Goal: Contribute content: Add original content to the website for others to see

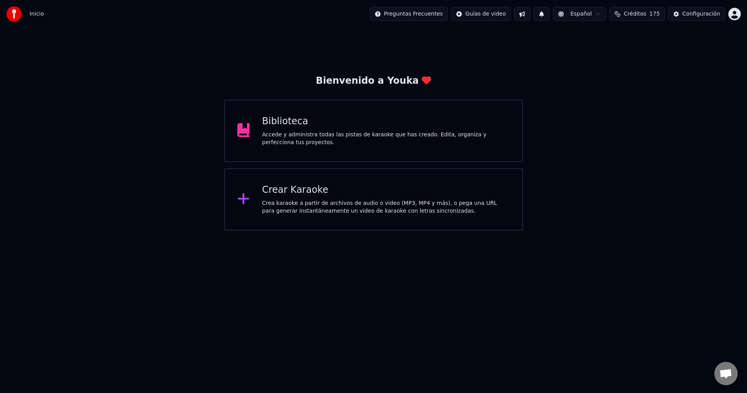
click at [374, 146] on div "Biblioteca Accede y administra todas las pistas de karaoke que has creado. Edit…" at bounding box center [373, 131] width 299 height 62
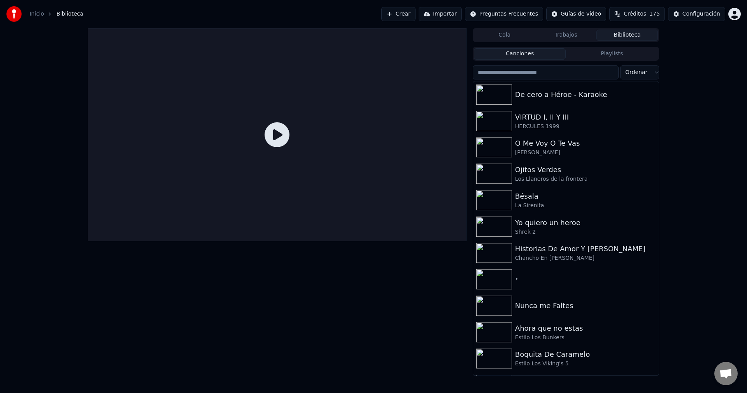
click at [416, 19] on button "Crear" at bounding box center [398, 14] width 34 height 14
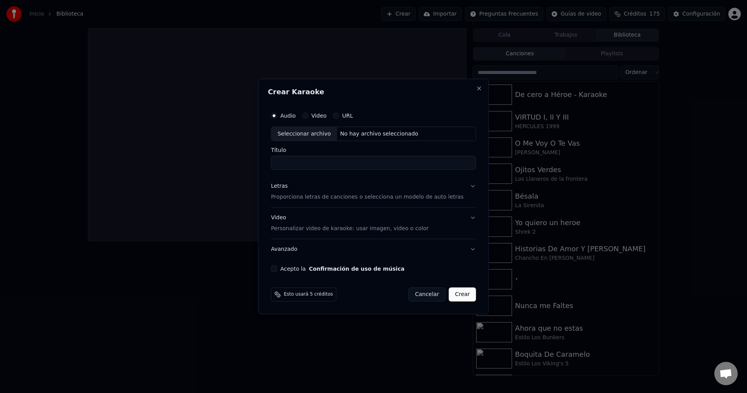
click at [319, 134] on div "Seleccionar archivo" at bounding box center [304, 134] width 66 height 14
type input "**********"
click at [302, 189] on div "Letras Proporciona letras de canciones o selecciona un modelo de auto letras" at bounding box center [367, 191] width 193 height 19
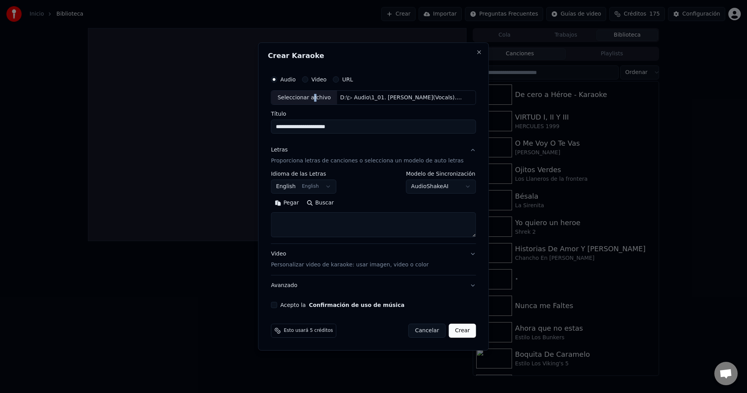
click at [318, 188] on button "English English" at bounding box center [303, 187] width 65 height 14
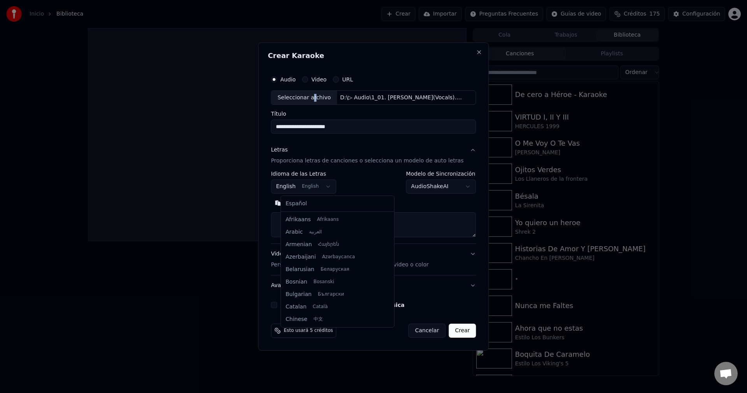
scroll to position [62, 0]
select select "**"
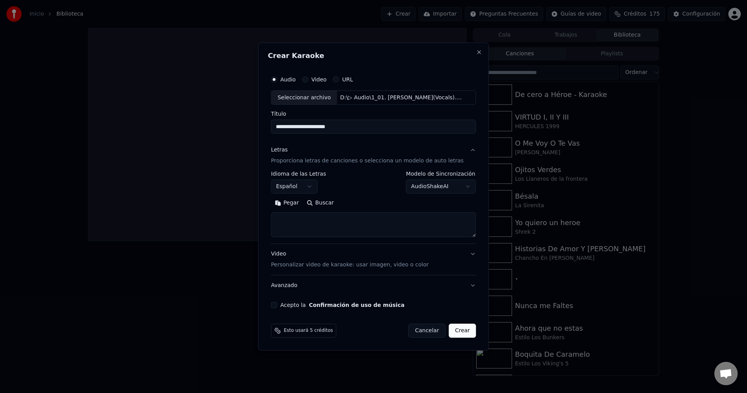
click at [307, 227] on textarea at bounding box center [373, 224] width 205 height 25
paste textarea "**********"
type textarea "**********"
click at [277, 304] on button "Acepto la Confirmación de uso de música" at bounding box center [274, 305] width 6 height 6
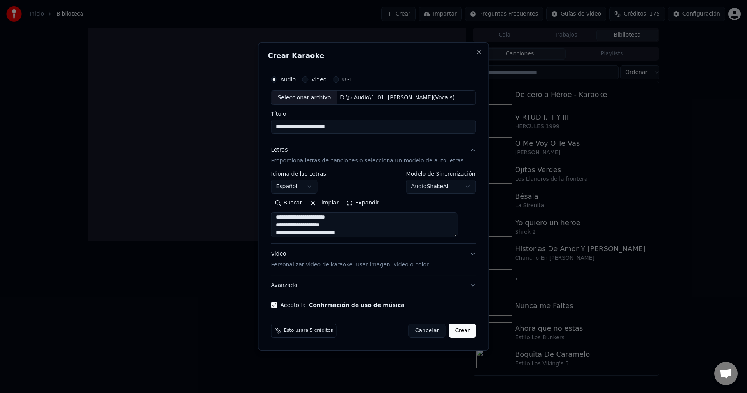
click at [456, 330] on button "Crear" at bounding box center [462, 330] width 27 height 14
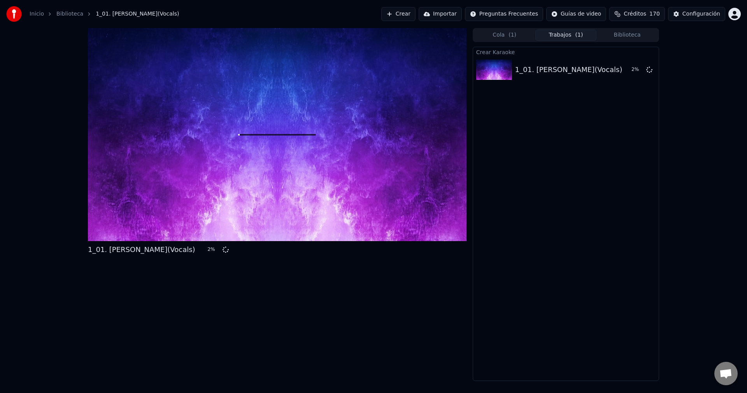
click at [61, 186] on div "1_01. [PERSON_NAME](Vocals) 2 % Cola ( 1 ) Trabajos ( 1 ) Biblioteca Crear Kara…" at bounding box center [373, 204] width 747 height 352
click at [373, 372] on div "1_01. [PERSON_NAME](Vocals) 8 %" at bounding box center [277, 204] width 379 height 352
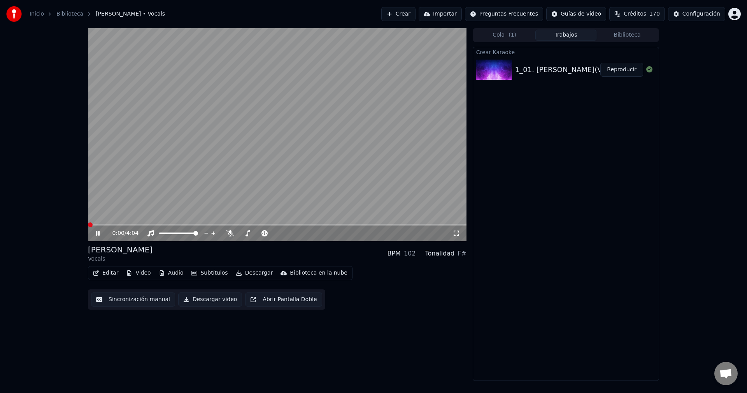
click at [88, 224] on span at bounding box center [88, 225] width 0 height 2
click at [97, 235] on icon at bounding box center [98, 233] width 4 height 5
click at [207, 168] on video at bounding box center [277, 134] width 379 height 213
click at [244, 146] on video at bounding box center [277, 134] width 379 height 213
click at [176, 274] on button "Audio" at bounding box center [171, 272] width 31 height 11
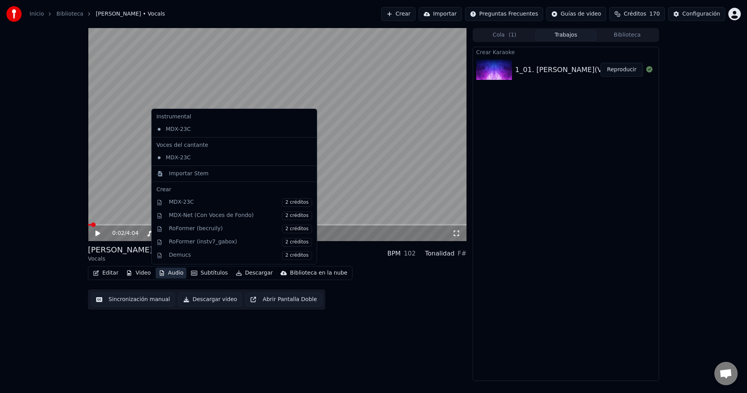
click at [307, 128] on icon at bounding box center [311, 129] width 9 height 6
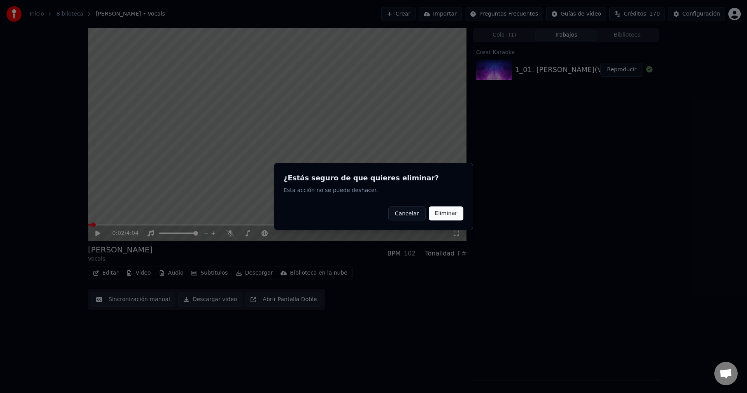
click at [449, 210] on button "Eliminar" at bounding box center [446, 213] width 35 height 14
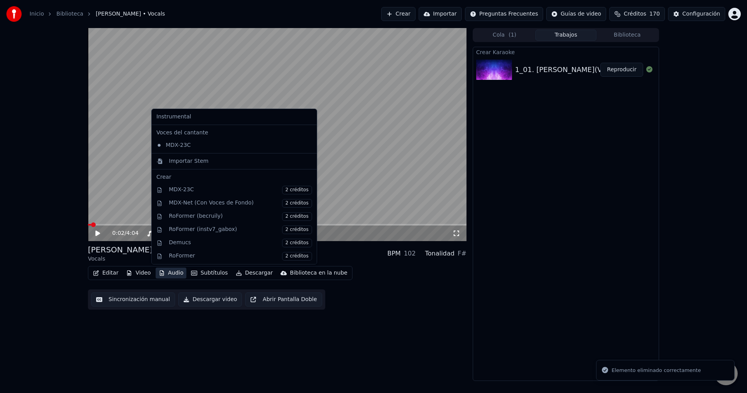
click at [172, 274] on button "Audio" at bounding box center [171, 272] width 31 height 11
click at [188, 164] on div "Importar Stem" at bounding box center [189, 161] width 40 height 8
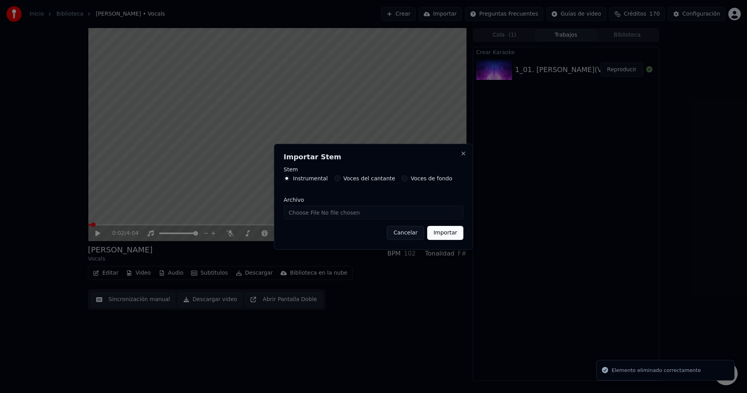
click at [333, 213] on input "Archivo" at bounding box center [374, 212] width 180 height 14
type input "**********"
click at [442, 240] on div "Importar Stem Stem Instrumental Voces del cantante Voces de fondo Archivo Cance…" at bounding box center [373, 197] width 199 height 106
click at [444, 235] on button "Importar" at bounding box center [445, 233] width 36 height 14
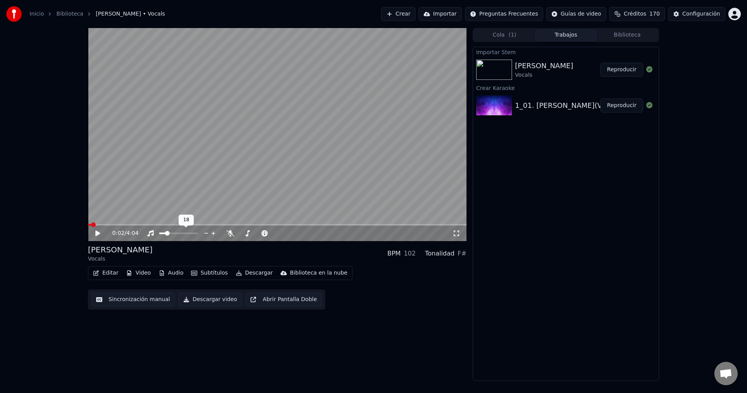
click at [166, 234] on span at bounding box center [162, 233] width 7 height 2
click at [621, 68] on button "Reproducir" at bounding box center [621, 70] width 43 height 14
click at [171, 233] on span at bounding box center [172, 233] width 5 height 5
click at [180, 231] on div at bounding box center [185, 233] width 63 height 8
click at [181, 233] on span at bounding box center [178, 233] width 39 height 2
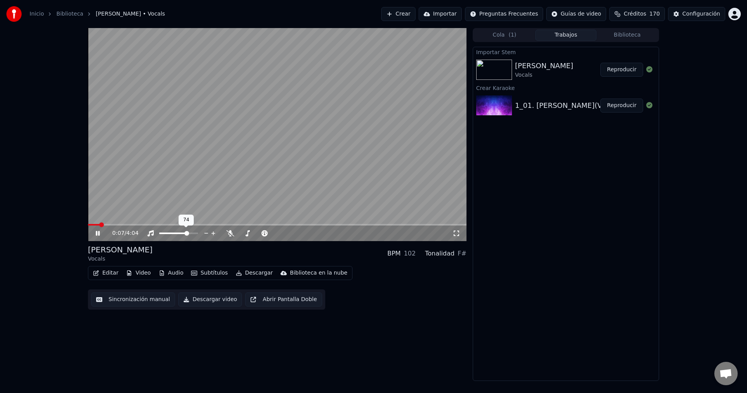
click at [188, 235] on span at bounding box center [186, 233] width 5 height 5
click at [173, 234] on div at bounding box center [185, 233] width 63 height 8
click at [174, 233] on span at bounding box center [173, 233] width 29 height 2
click at [180, 235] on span at bounding box center [179, 233] width 5 height 5
click at [231, 234] on icon at bounding box center [230, 233] width 8 height 6
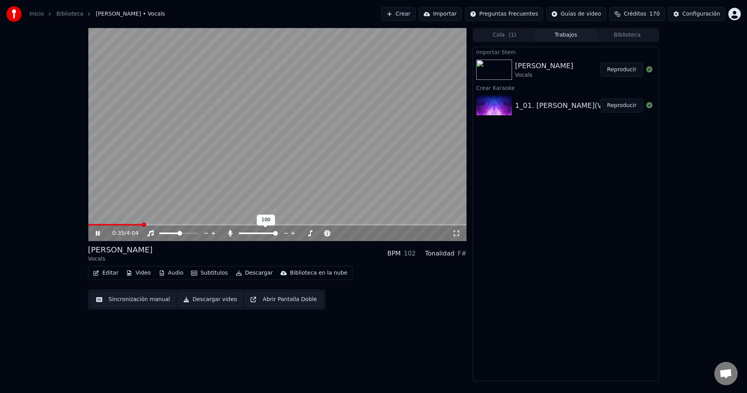
drag, startPoint x: 258, startPoint y: 232, endPoint x: 254, endPoint y: 234, distance: 4.0
click at [254, 234] on div at bounding box center [265, 233] width 63 height 8
click at [253, 232] on span at bounding box center [246, 233] width 14 height 2
click at [230, 232] on icon at bounding box center [230, 233] width 4 height 6
click at [184, 233] on div at bounding box center [185, 233] width 63 height 8
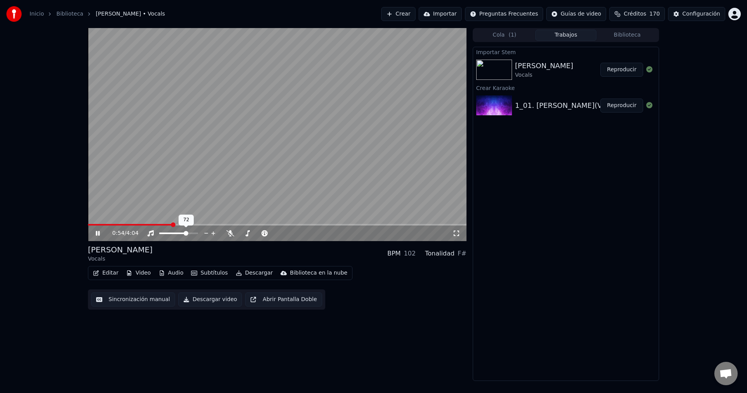
click at [187, 234] on span at bounding box center [178, 233] width 39 height 2
click at [188, 234] on span at bounding box center [187, 233] width 5 height 5
click at [189, 235] on span at bounding box center [187, 233] width 5 height 5
click at [180, 233] on div at bounding box center [185, 233] width 63 height 8
click at [183, 234] on span at bounding box center [171, 233] width 24 height 2
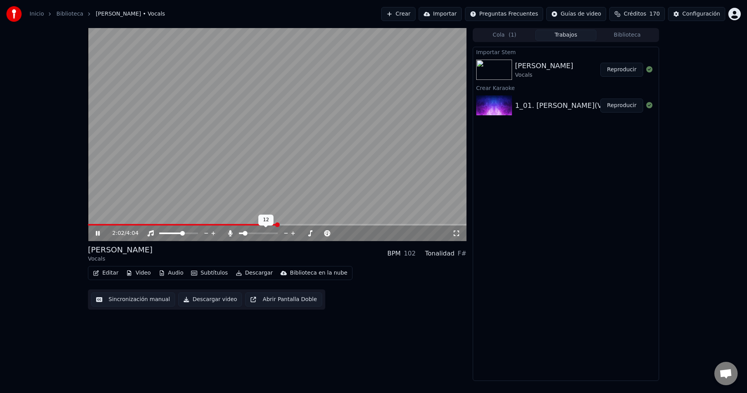
click at [244, 234] on span at bounding box center [245, 233] width 5 height 5
click at [253, 221] on video at bounding box center [277, 134] width 379 height 213
click at [254, 223] on video at bounding box center [277, 134] width 379 height 213
click at [254, 224] on span at bounding box center [183, 225] width 191 height 2
click at [254, 235] on span at bounding box center [255, 233] width 5 height 5
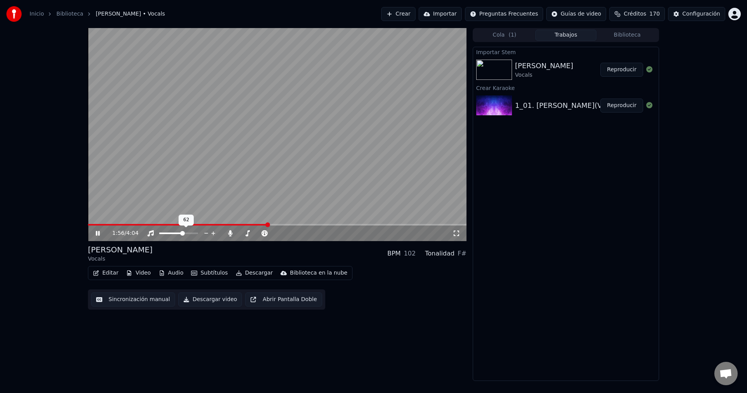
click at [186, 233] on div at bounding box center [185, 233] width 63 height 8
click at [187, 233] on span at bounding box center [178, 233] width 39 height 2
click at [210, 224] on span at bounding box center [149, 225] width 122 height 2
click at [189, 234] on span at bounding box center [178, 233] width 39 height 2
click at [189, 234] on span at bounding box center [188, 233] width 5 height 5
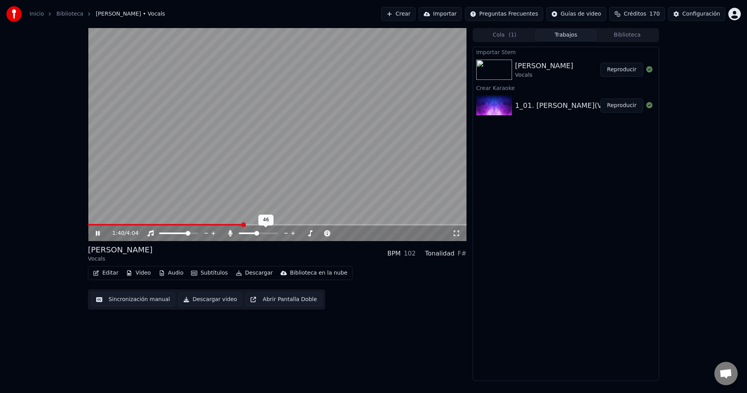
click at [257, 235] on span at bounding box center [256, 233] width 5 height 5
click at [290, 249] on div "[PERSON_NAME] Vocals BPM 102 Tonalidad F#" at bounding box center [277, 253] width 379 height 19
click at [258, 234] on span at bounding box center [257, 233] width 5 height 5
click at [186, 234] on span at bounding box center [184, 233] width 5 height 5
click at [96, 233] on icon at bounding box center [98, 233] width 4 height 5
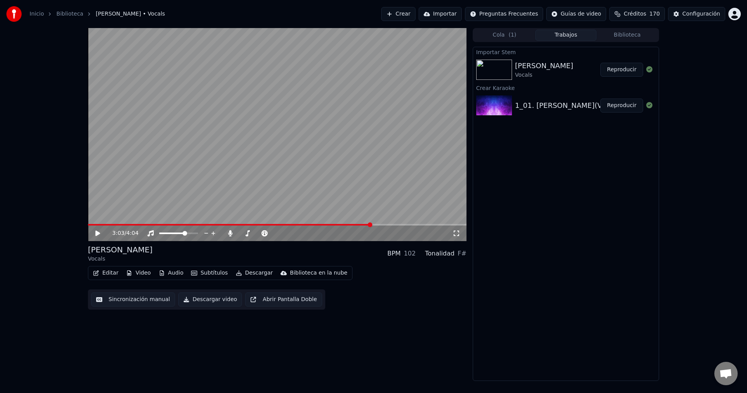
drag, startPoint x: 98, startPoint y: 234, endPoint x: 103, endPoint y: 234, distance: 4.7
click at [98, 234] on icon at bounding box center [97, 232] width 5 height 5
click at [175, 233] on div at bounding box center [185, 233] width 63 height 8
click at [175, 234] on span at bounding box center [167, 233] width 16 height 2
click at [186, 234] on span at bounding box center [184, 233] width 5 height 5
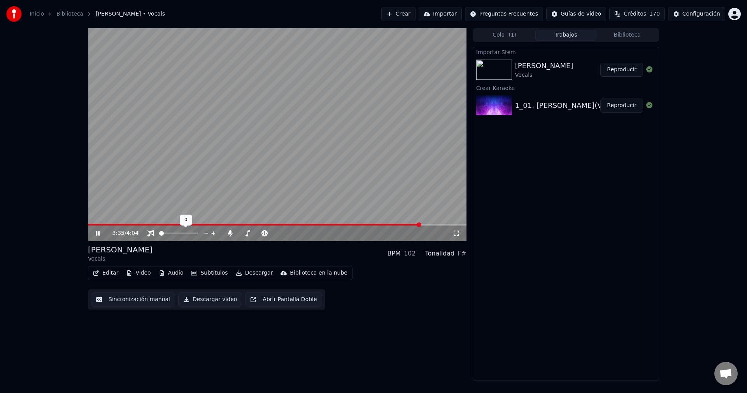
click at [159, 235] on span at bounding box center [161, 233] width 5 height 5
click at [182, 233] on span at bounding box center [181, 233] width 5 height 5
click at [230, 234] on icon at bounding box center [230, 233] width 4 height 6
click at [416, 225] on span at bounding box center [257, 225] width 339 height 2
click at [407, 225] on span at bounding box center [254, 225] width 333 height 2
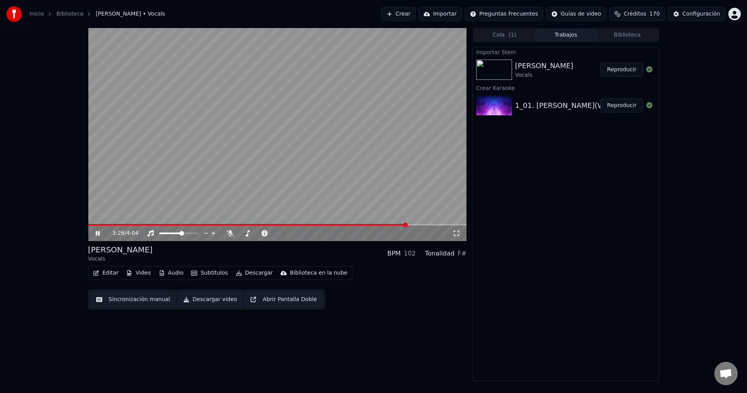
click at [396, 226] on div "3:26 / 4:04" at bounding box center [277, 233] width 379 height 16
click at [396, 224] on span at bounding box center [247, 225] width 319 height 2
click at [230, 233] on icon at bounding box center [230, 233] width 8 height 6
click at [437, 222] on video at bounding box center [277, 134] width 379 height 213
click at [439, 223] on video at bounding box center [277, 134] width 379 height 213
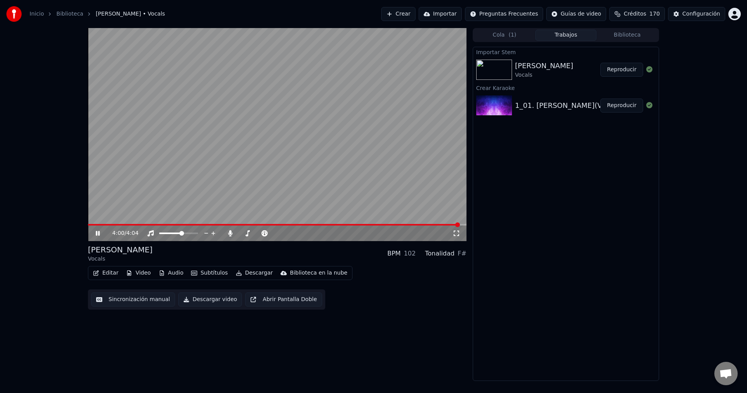
click at [438, 224] on span at bounding box center [274, 225] width 372 height 2
click at [439, 224] on span at bounding box center [436, 224] width 5 height 5
click at [442, 224] on span at bounding box center [277, 225] width 379 height 2
click at [444, 224] on span at bounding box center [277, 225] width 379 height 2
click at [441, 224] on span at bounding box center [442, 224] width 5 height 5
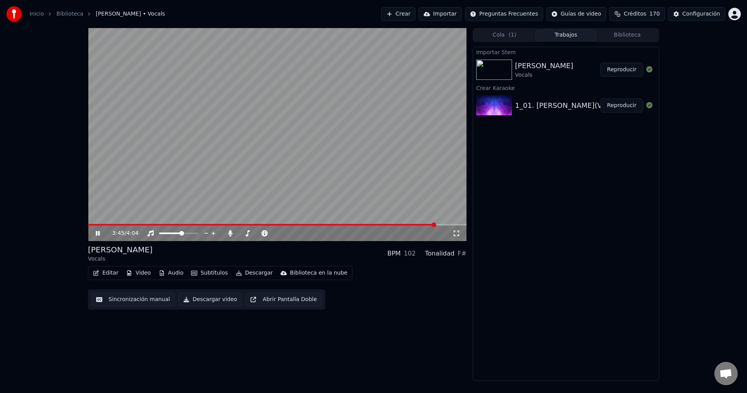
click at [435, 224] on span at bounding box center [262, 225] width 348 height 2
click at [153, 233] on icon at bounding box center [150, 233] width 6 height 6
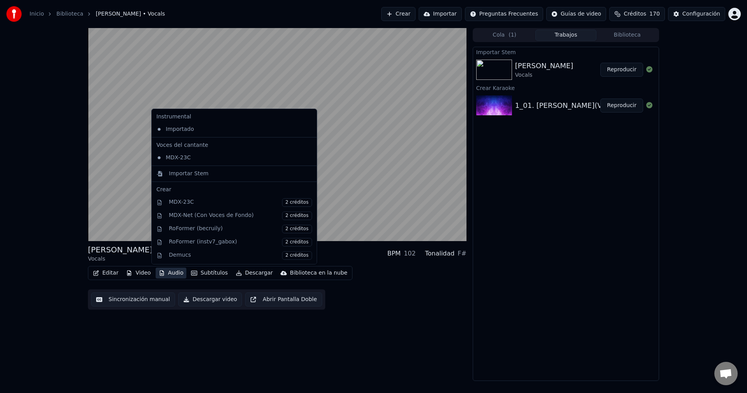
click at [170, 273] on button "Audio" at bounding box center [171, 272] width 31 height 11
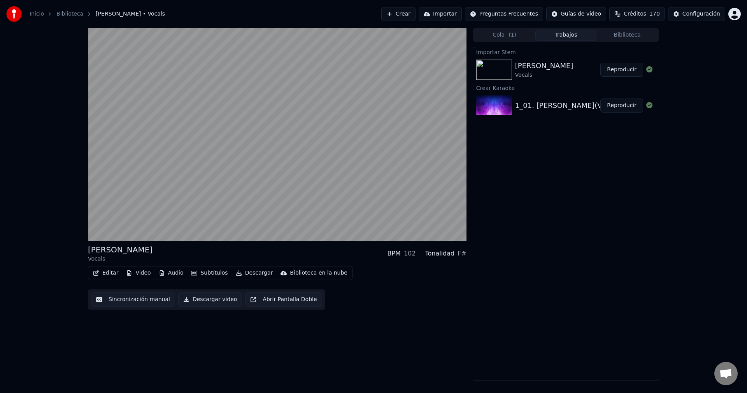
click at [107, 272] on button "Editar" at bounding box center [106, 272] width 32 height 11
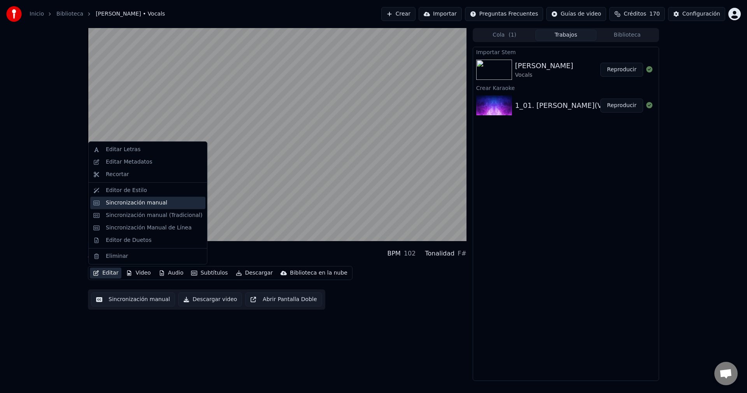
click at [140, 200] on div "Sincronización manual" at bounding box center [136, 203] width 61 height 8
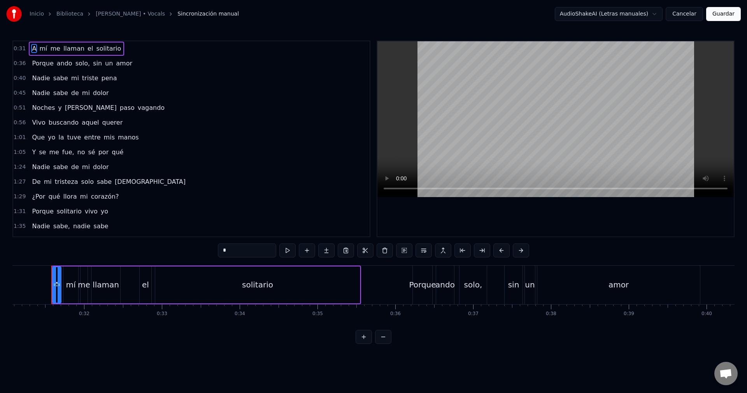
scroll to position [278, 0]
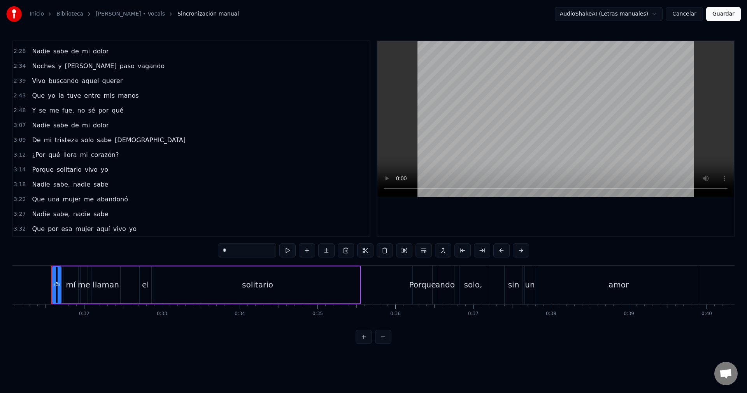
click at [126, 230] on div "Que por esa mujer aquí vivo yo" at bounding box center [84, 229] width 111 height 14
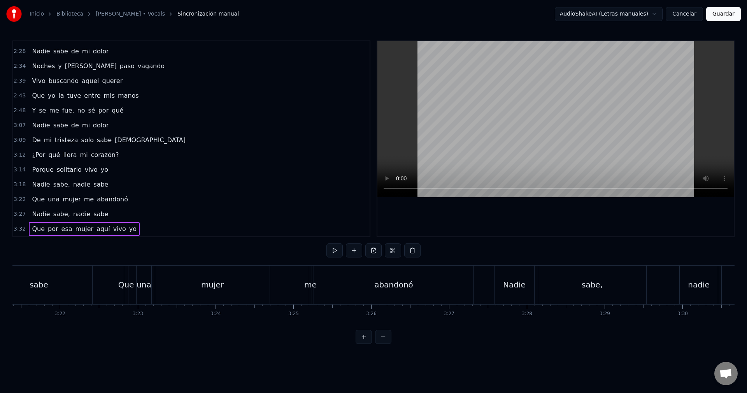
scroll to position [0, 16459]
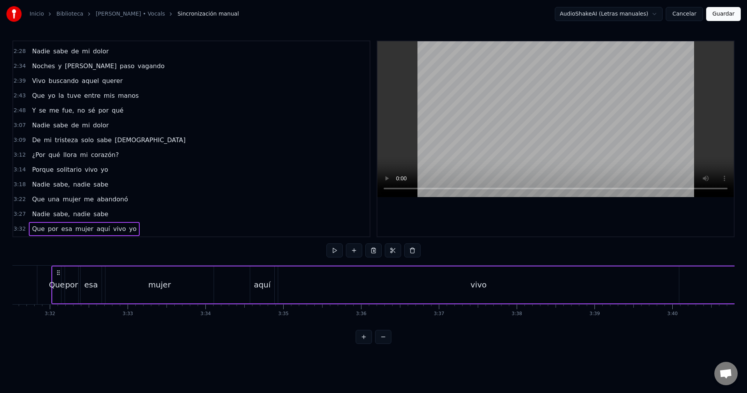
click at [287, 281] on div "vivo" at bounding box center [478, 284] width 401 height 37
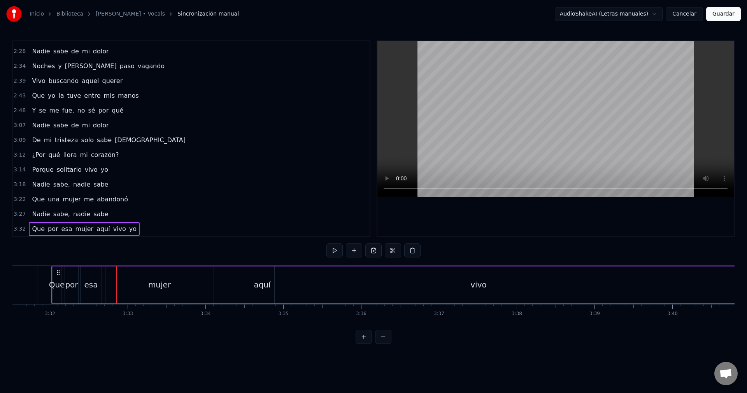
click at [674, 287] on div "vivo" at bounding box center [478, 284] width 401 height 37
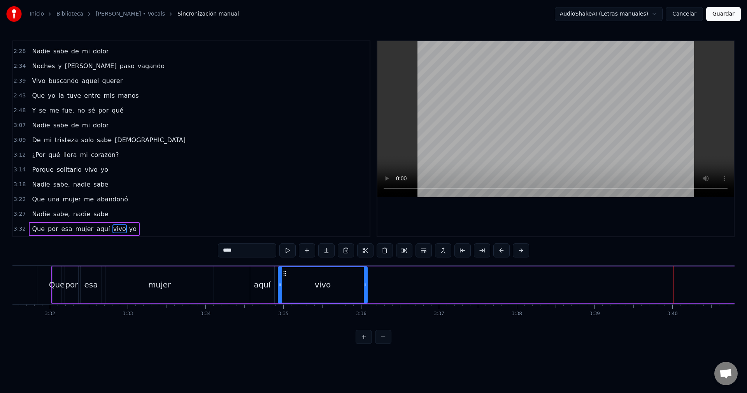
drag, startPoint x: 678, startPoint y: 284, endPoint x: 360, endPoint y: 289, distance: 318.3
click at [364, 289] on div at bounding box center [365, 284] width 3 height 35
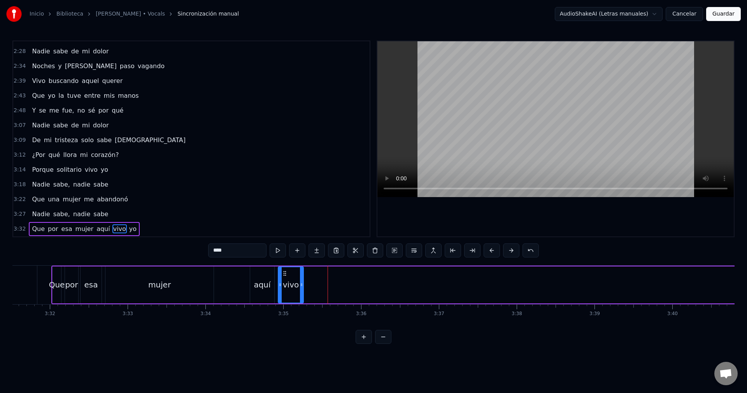
drag, startPoint x: 359, startPoint y: 289, endPoint x: 302, endPoint y: 291, distance: 57.3
click at [302, 291] on div at bounding box center [301, 284] width 3 height 35
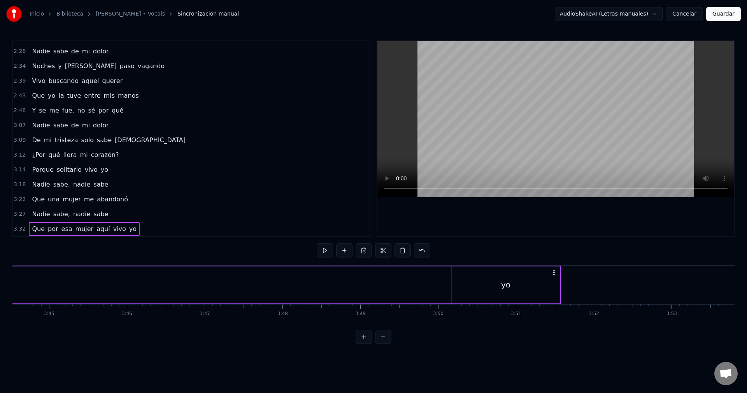
scroll to position [0, 17534]
drag, startPoint x: 482, startPoint y: 278, endPoint x: 445, endPoint y: 282, distance: 37.6
click at [445, 282] on div "yo" at bounding box center [443, 284] width 108 height 37
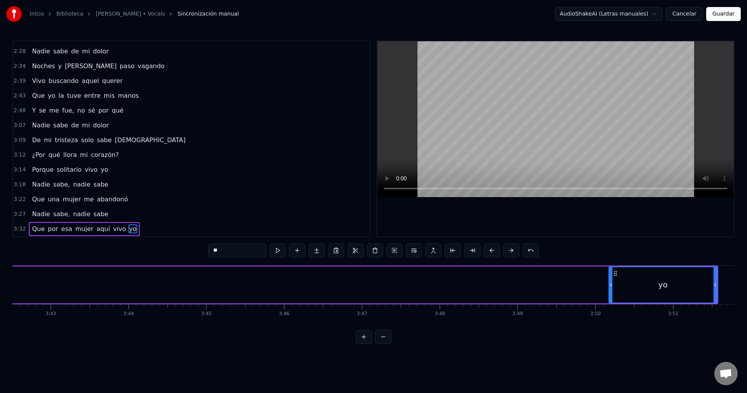
scroll to position [0, 17324]
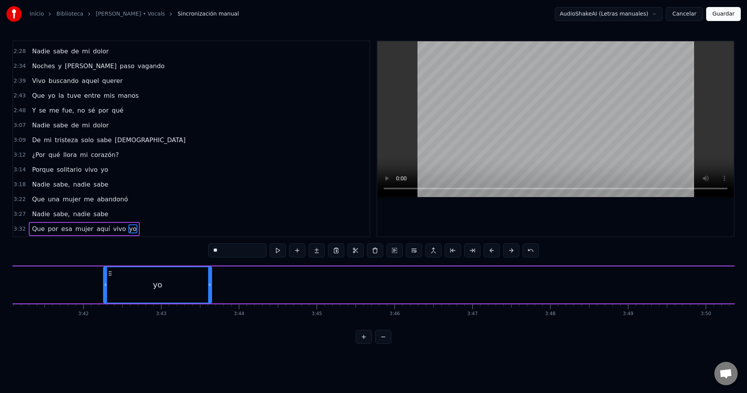
drag, startPoint x: 605, startPoint y: 274, endPoint x: 51, endPoint y: 261, distance: 554.2
click at [51, 261] on div "0:31 A mí me llaman el solitario 0:36 Porque ando solo, sin un amor 0:40 Nadie …" at bounding box center [373, 191] width 722 height 303
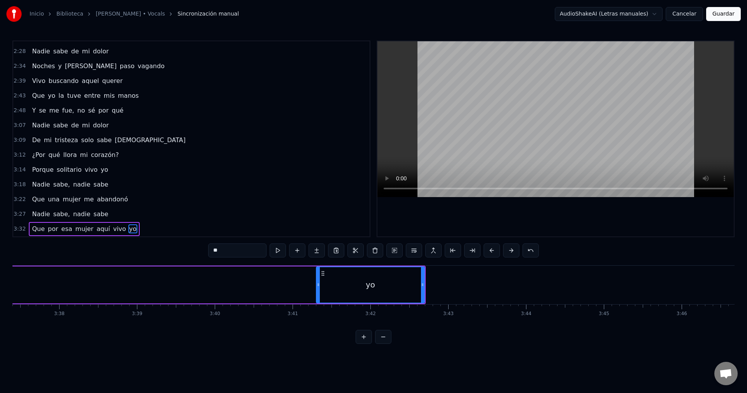
scroll to position [0, 16822]
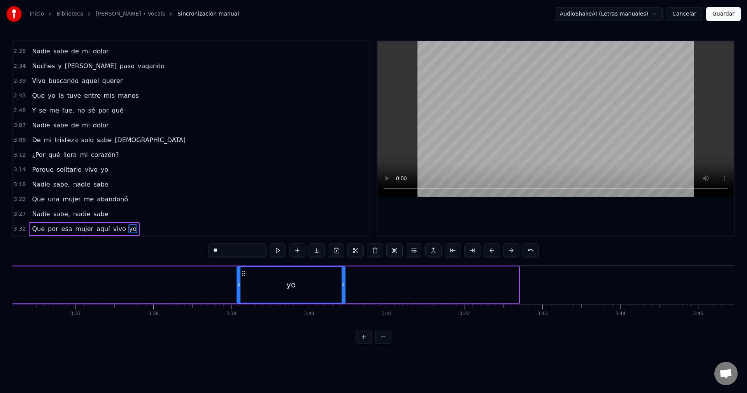
drag, startPoint x: 416, startPoint y: 272, endPoint x: 165, endPoint y: 282, distance: 251.1
click at [237, 282] on div "yo" at bounding box center [290, 284] width 107 height 35
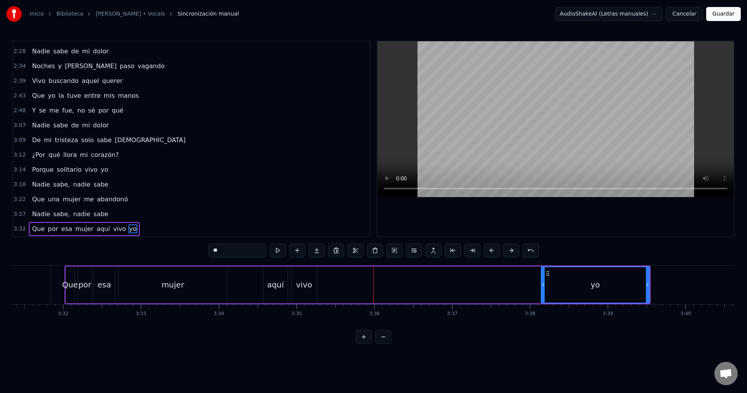
scroll to position [0, 16456]
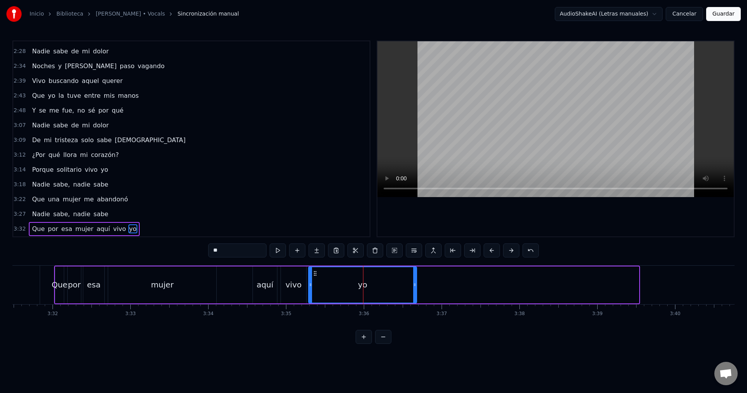
drag, startPoint x: 535, startPoint y: 273, endPoint x: 321, endPoint y: 275, distance: 213.6
click at [313, 275] on icon at bounding box center [315, 273] width 6 height 6
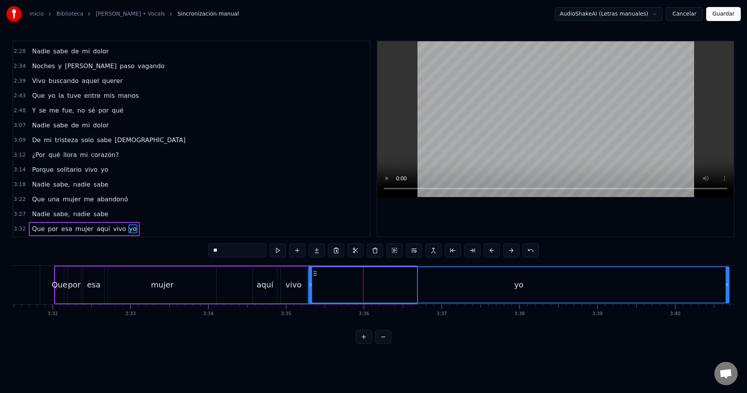
drag, startPoint x: 415, startPoint y: 287, endPoint x: 728, endPoint y: 292, distance: 312.5
click at [728, 292] on div at bounding box center [727, 284] width 3 height 35
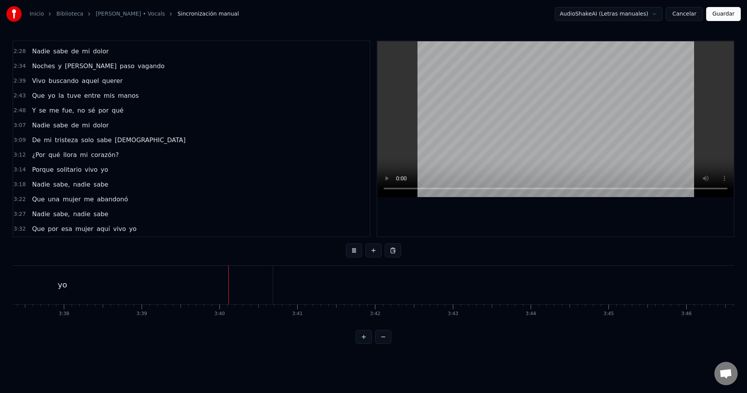
scroll to position [0, 17043]
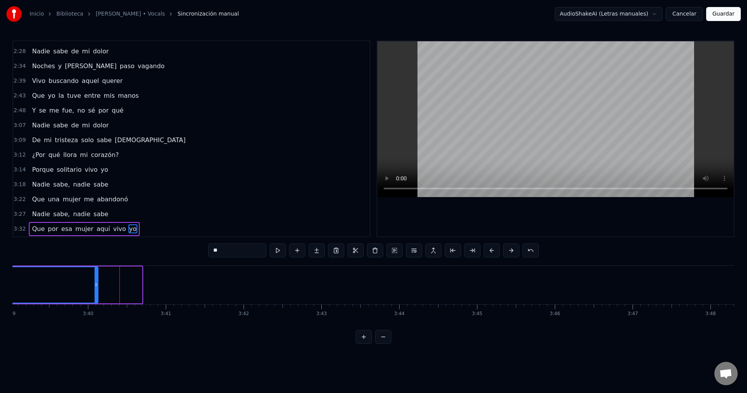
drag, startPoint x: 140, startPoint y: 286, endPoint x: 93, endPoint y: 291, distance: 46.5
click at [95, 291] on div at bounding box center [96, 284] width 3 height 35
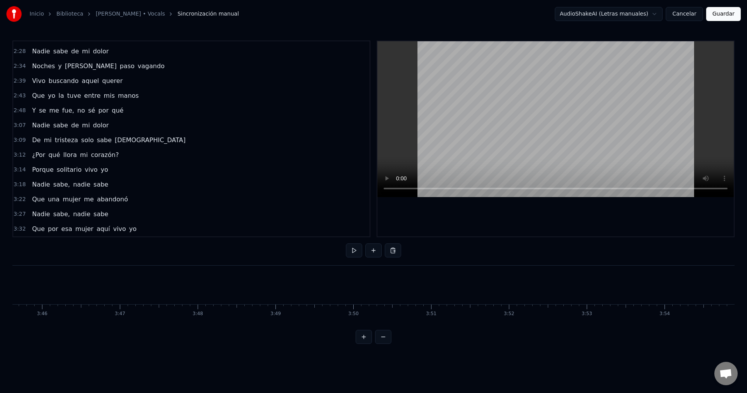
scroll to position [0, 17511]
click at [722, 15] on button "Guardar" at bounding box center [723, 14] width 35 height 14
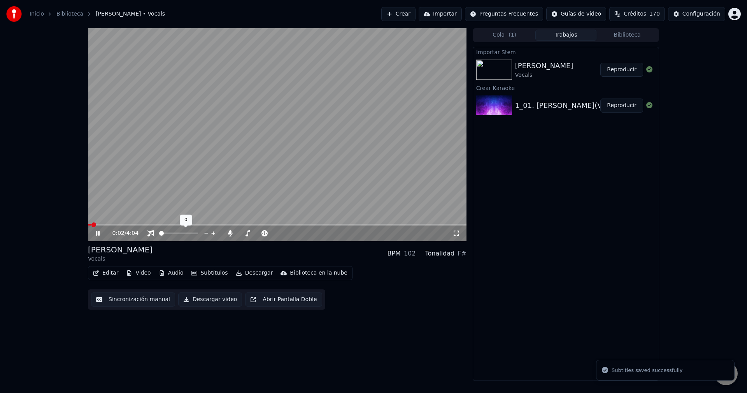
click at [173, 233] on span at bounding box center [178, 233] width 39 height 2
click at [180, 231] on div at bounding box center [185, 233] width 63 height 8
click at [181, 233] on span at bounding box center [178, 233] width 39 height 2
click at [167, 224] on span at bounding box center [277, 225] width 379 height 2
click at [258, 232] on span at bounding box center [248, 233] width 19 height 2
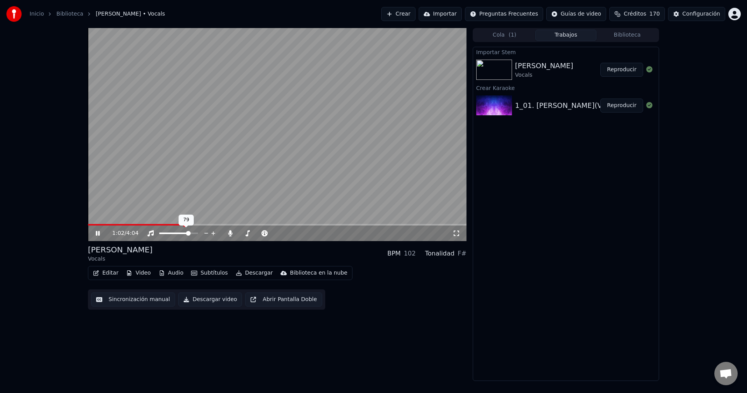
click at [190, 233] on span at bounding box center [178, 233] width 39 height 2
click at [248, 122] on video at bounding box center [277, 134] width 379 height 213
click at [111, 225] on span at bounding box center [99, 225] width 23 height 2
click at [100, 233] on icon at bounding box center [103, 233] width 18 height 6
click at [135, 224] on span at bounding box center [277, 225] width 379 height 2
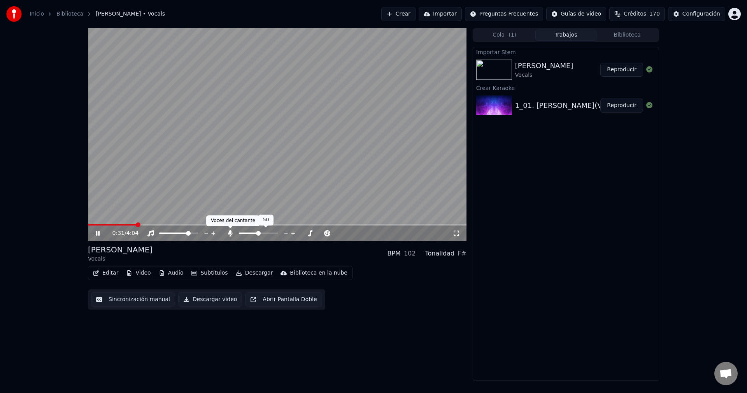
click at [231, 233] on icon at bounding box center [230, 233] width 8 height 6
click at [174, 233] on span at bounding box center [166, 233] width 15 height 2
click at [181, 234] on span at bounding box center [178, 233] width 39 height 2
click at [231, 232] on icon at bounding box center [230, 233] width 8 height 6
click at [256, 231] on div at bounding box center [265, 233] width 63 height 8
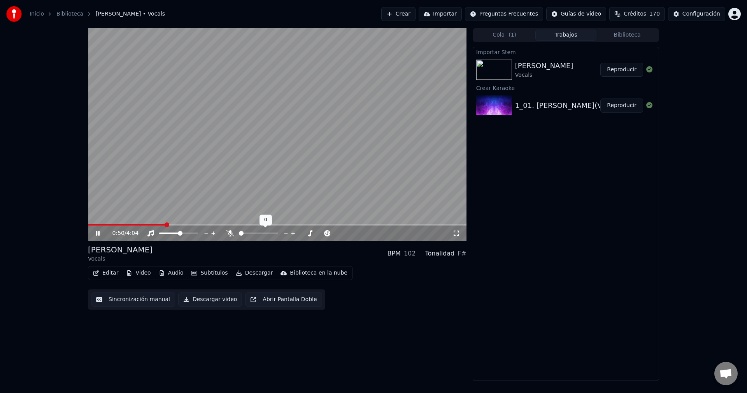
click at [239, 234] on span at bounding box center [239, 233] width 0 height 2
click at [103, 231] on icon at bounding box center [103, 233] width 18 height 6
click at [146, 272] on button "Video" at bounding box center [138, 272] width 31 height 11
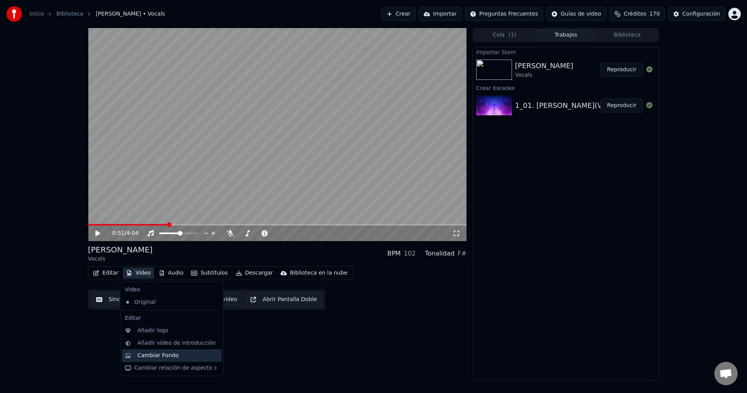
click at [159, 354] on div "Cambiar Fondo" at bounding box center [157, 355] width 41 height 8
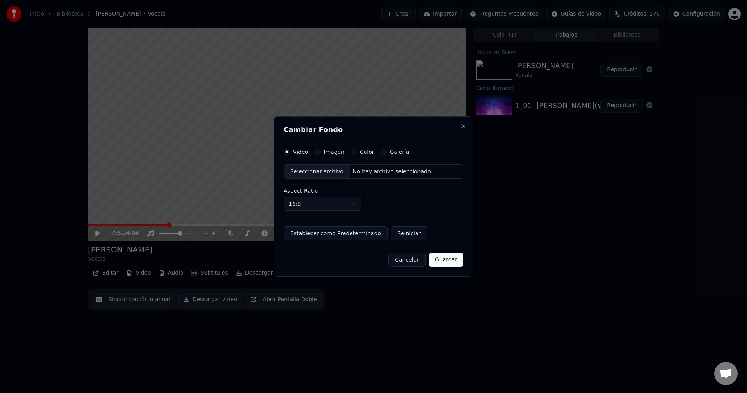
click at [316, 171] on div "Seleccionar archivo" at bounding box center [317, 172] width 66 height 14
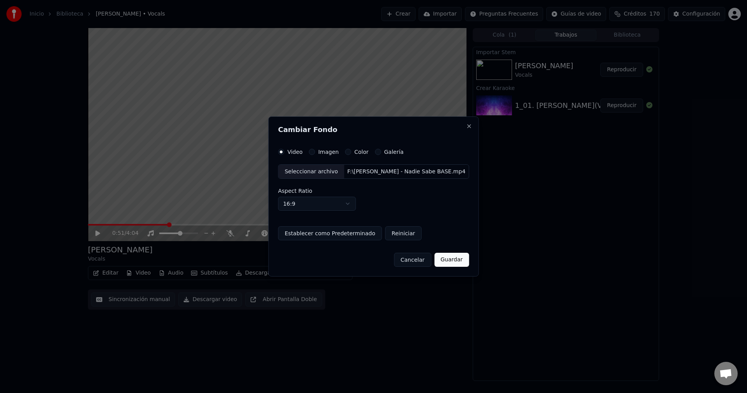
click at [447, 259] on button "Guardar" at bounding box center [451, 260] width 35 height 14
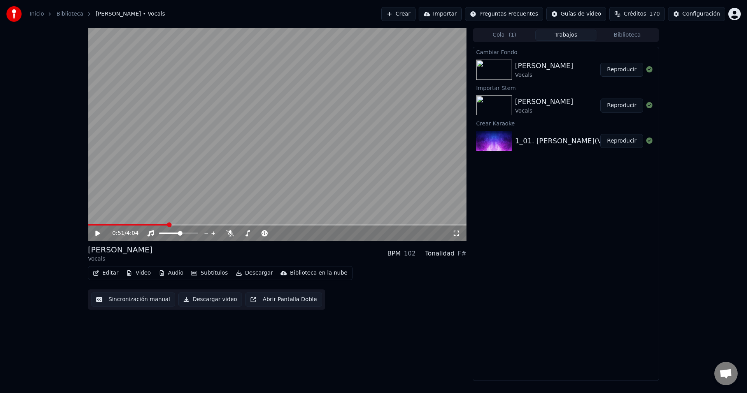
click at [633, 75] on button "Reproducir" at bounding box center [621, 70] width 43 height 14
click at [177, 235] on span at bounding box center [177, 233] width 5 height 5
click at [88, 224] on span at bounding box center [92, 225] width 8 height 2
click at [103, 277] on button "Editar" at bounding box center [106, 272] width 32 height 11
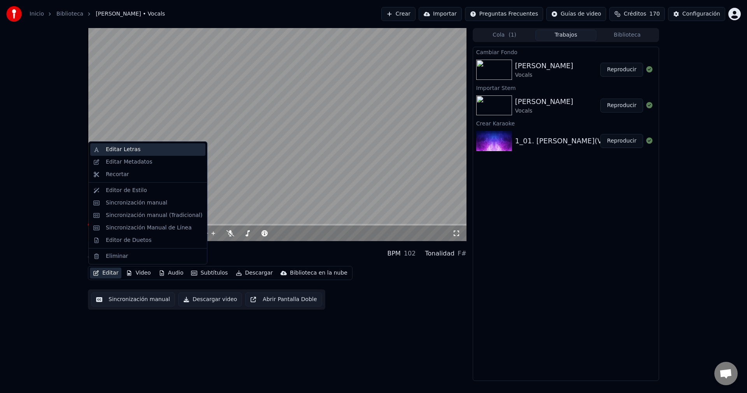
click at [122, 152] on div "Editar Letras" at bounding box center [123, 150] width 35 height 8
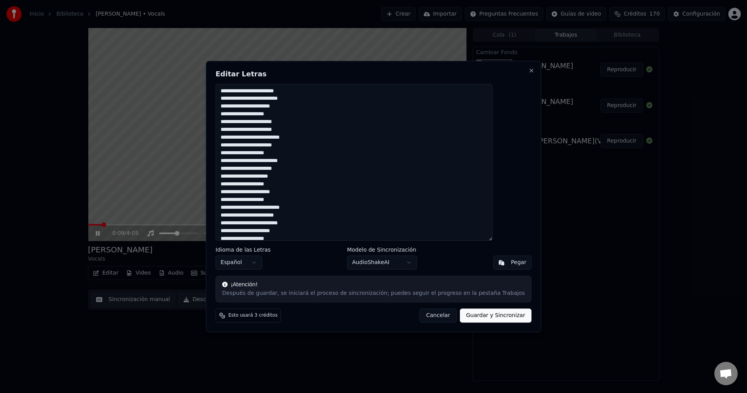
drag, startPoint x: 425, startPoint y: 314, endPoint x: 218, endPoint y: 261, distance: 213.2
click at [425, 314] on button "Cancelar" at bounding box center [437, 315] width 37 height 14
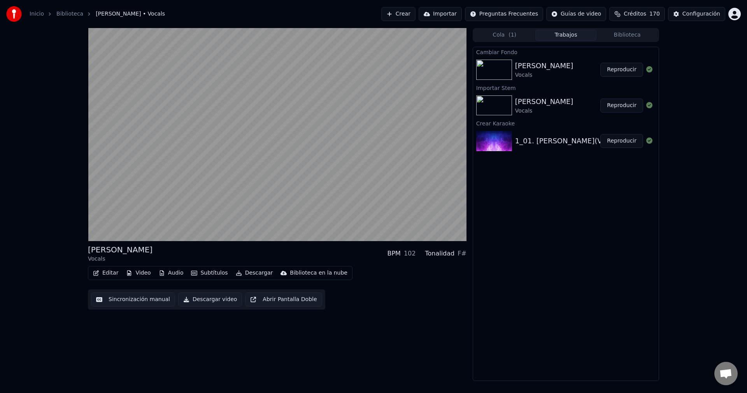
click at [108, 275] on button "Editar" at bounding box center [106, 272] width 32 height 11
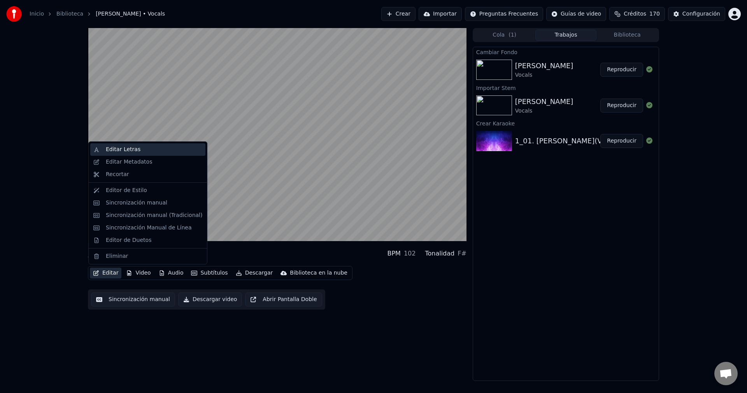
click at [130, 152] on div "Editar Letras" at bounding box center [123, 150] width 35 height 8
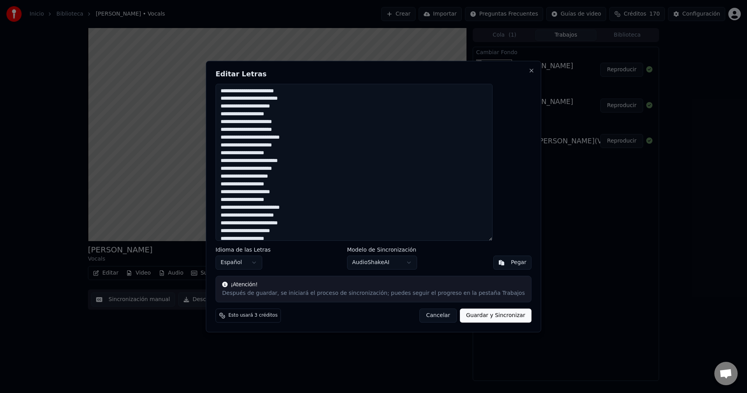
click at [430, 314] on button "Cancelar" at bounding box center [437, 315] width 37 height 14
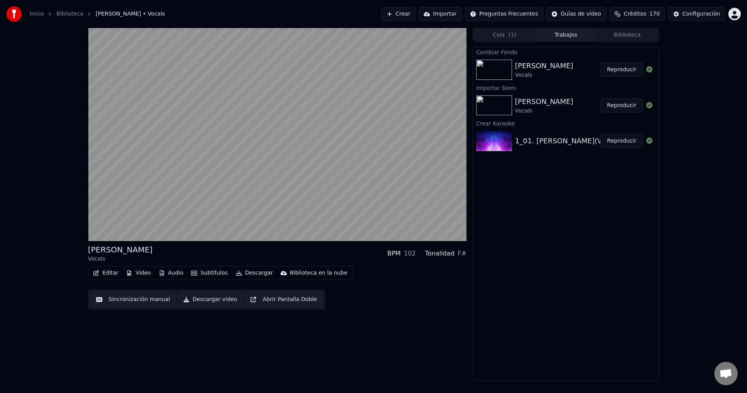
click at [111, 272] on button "Editar" at bounding box center [106, 272] width 32 height 11
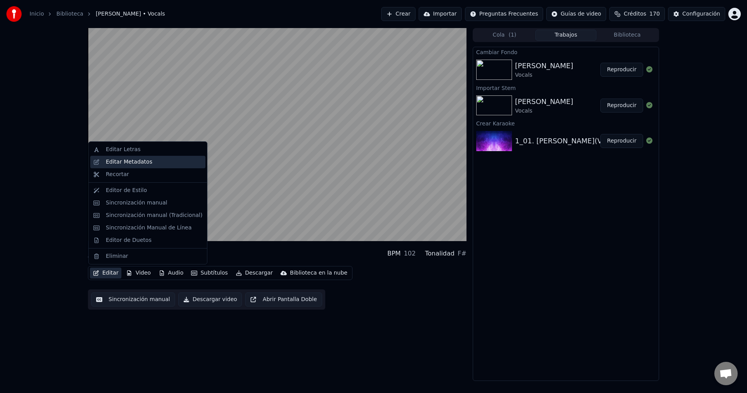
click at [132, 163] on div "Editar Metadatos" at bounding box center [129, 162] width 46 height 8
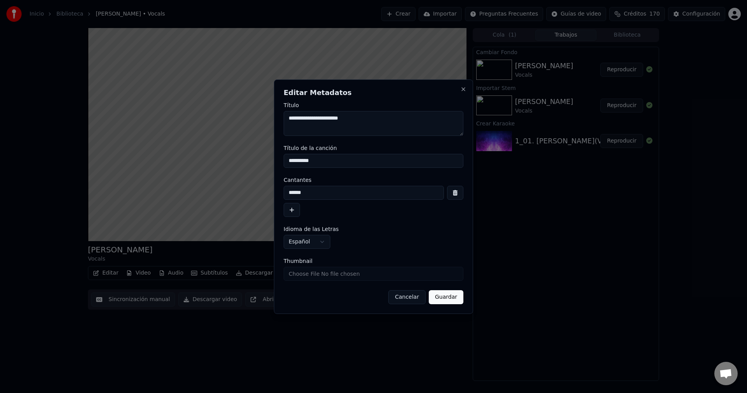
drag, startPoint x: 364, startPoint y: 118, endPoint x: 270, endPoint y: 117, distance: 93.8
click at [270, 117] on body "**********" at bounding box center [373, 196] width 747 height 393
type textarea "*"
drag, startPoint x: 331, startPoint y: 122, endPoint x: 223, endPoint y: 120, distance: 108.2
click at [223, 120] on body "**********" at bounding box center [373, 196] width 747 height 393
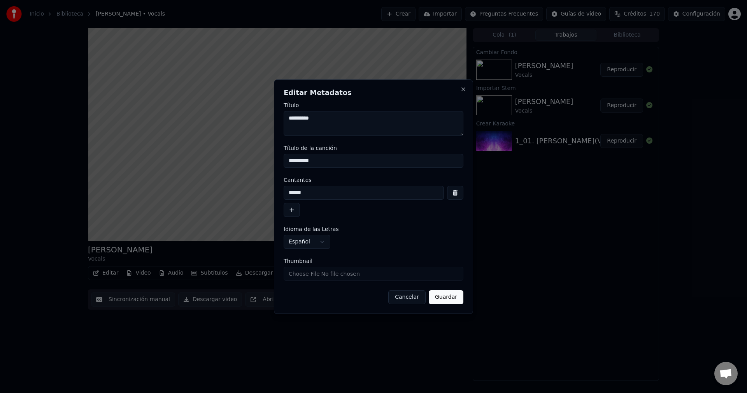
type textarea "**********"
click at [341, 165] on input "**********" at bounding box center [374, 161] width 180 height 14
drag, startPoint x: 329, startPoint y: 194, endPoint x: 278, endPoint y: 194, distance: 51.0
click at [278, 194] on div "**********" at bounding box center [373, 196] width 199 height 234
type input "**********"
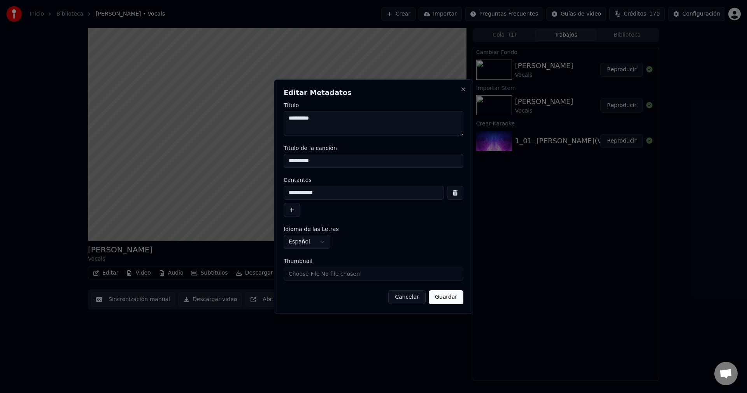
click at [443, 294] on button "Guardar" at bounding box center [446, 297] width 35 height 14
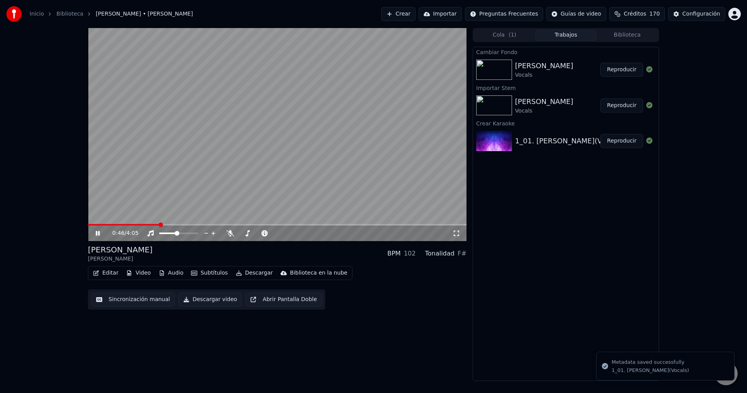
click at [95, 225] on span at bounding box center [123, 225] width 71 height 2
click at [93, 225] on span at bounding box center [92, 225] width 8 height 2
click at [89, 224] on span at bounding box center [90, 225] width 5 height 2
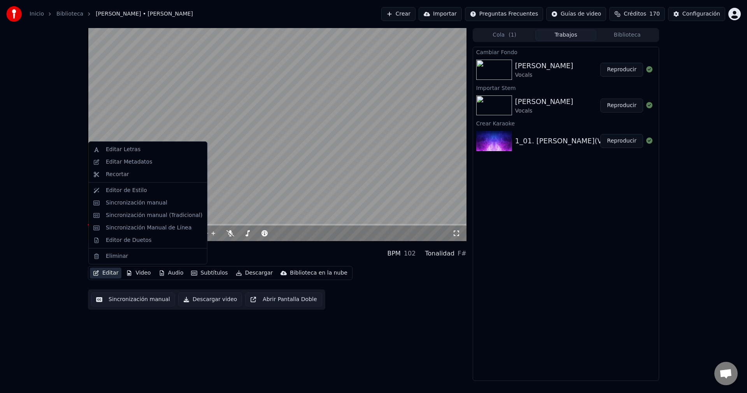
click at [108, 274] on button "Editar" at bounding box center [106, 272] width 32 height 11
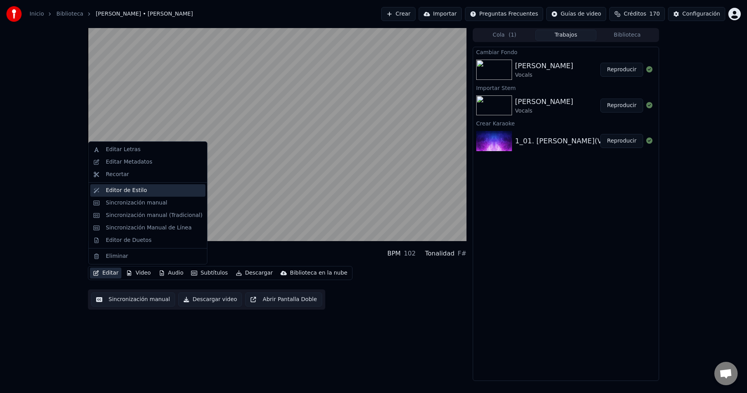
click at [121, 189] on div "Editor de Estilo" at bounding box center [126, 190] width 41 height 8
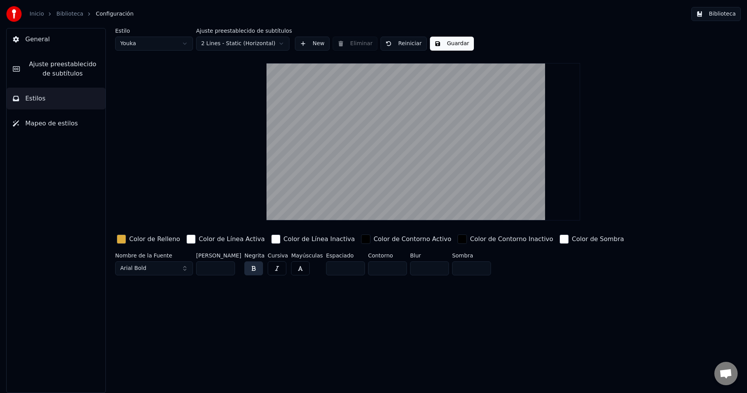
click at [52, 40] on button "General" at bounding box center [56, 39] width 99 height 22
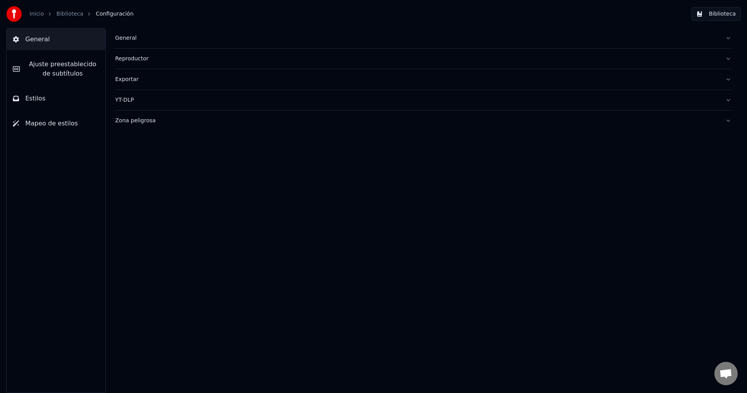
click at [185, 74] on button "Exportar" at bounding box center [423, 79] width 616 height 20
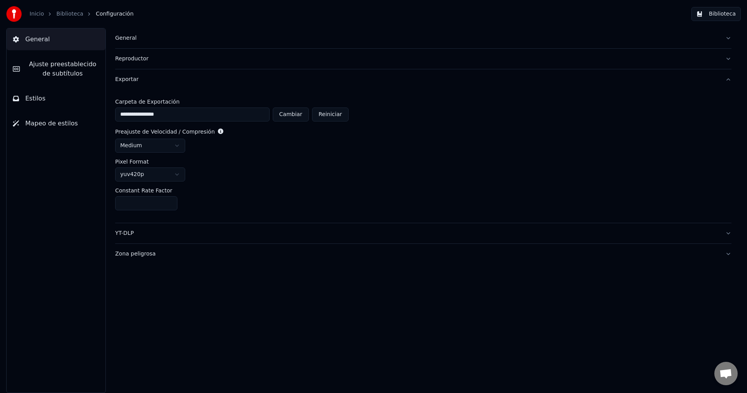
click at [178, 60] on div "Reproductor" at bounding box center [417, 59] width 604 height 8
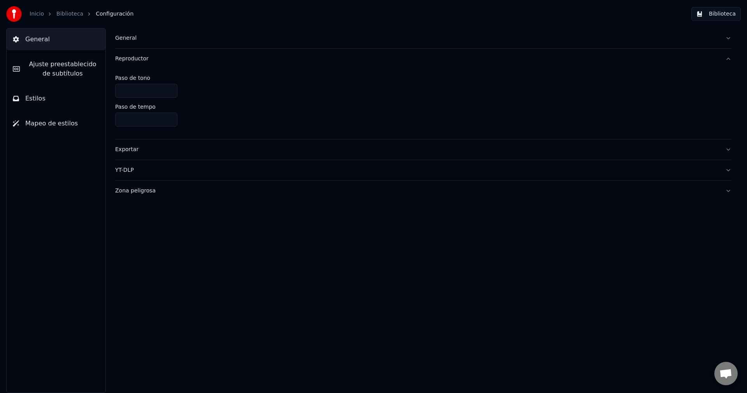
click at [161, 38] on div "General" at bounding box center [417, 38] width 604 height 8
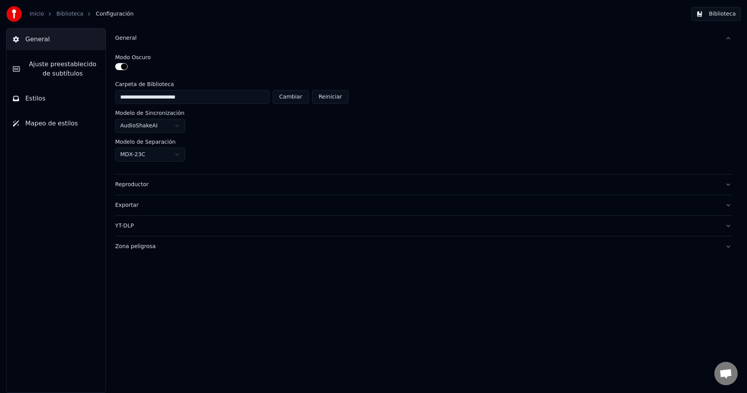
click at [67, 70] on span "Ajuste preestablecido de subtítulos" at bounding box center [62, 69] width 73 height 19
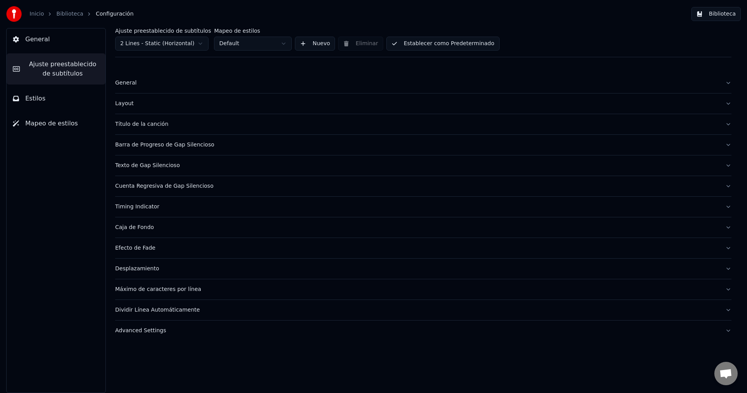
click at [183, 112] on button "Layout" at bounding box center [423, 103] width 616 height 20
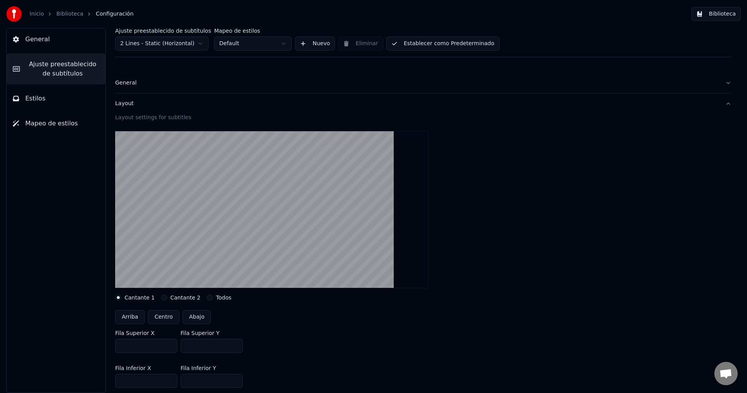
click at [175, 84] on div "General" at bounding box center [417, 83] width 604 height 8
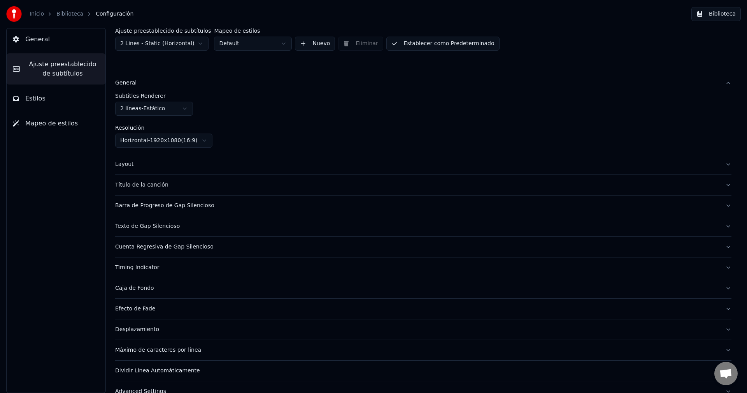
click at [220, 177] on button "Título de la canción" at bounding box center [423, 185] width 616 height 20
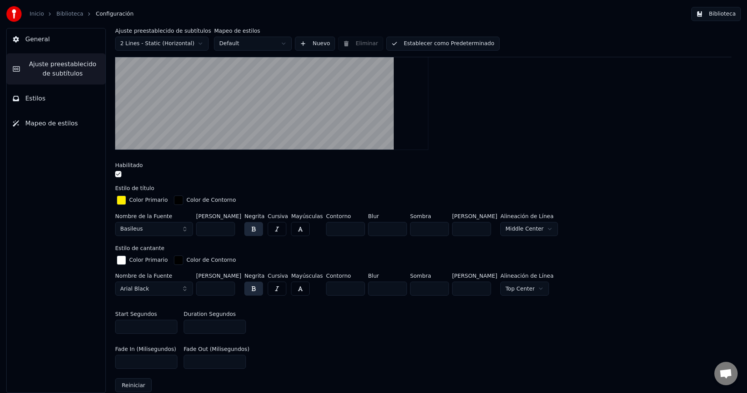
scroll to position [117, 0]
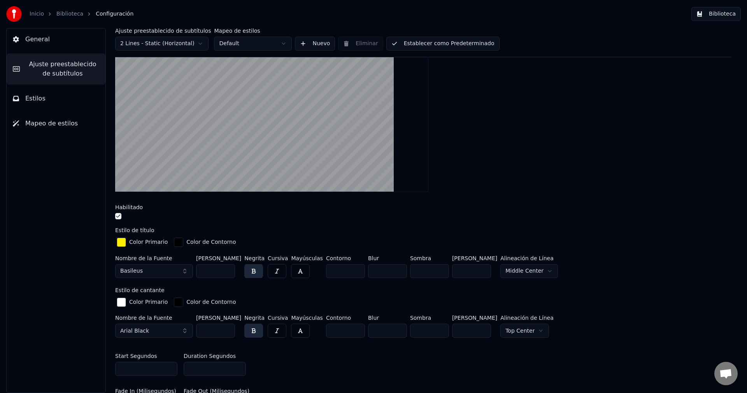
click at [147, 270] on button "Basileus" at bounding box center [154, 271] width 78 height 14
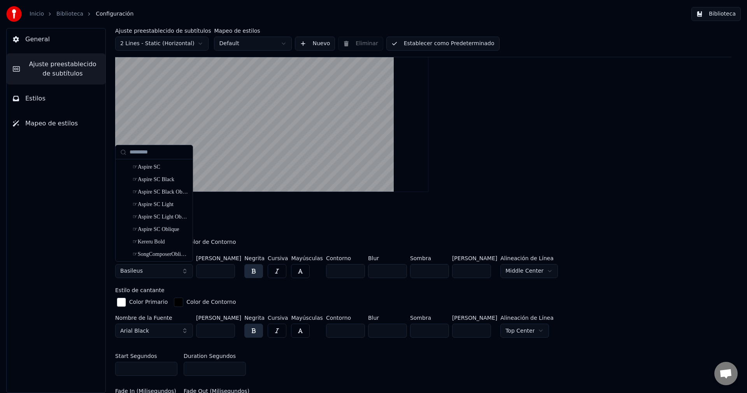
click at [170, 269] on button "Basileus" at bounding box center [154, 271] width 78 height 14
click at [167, 269] on button "Basileus" at bounding box center [154, 271] width 78 height 14
click at [151, 168] on div "☞Aspire SC" at bounding box center [160, 167] width 55 height 8
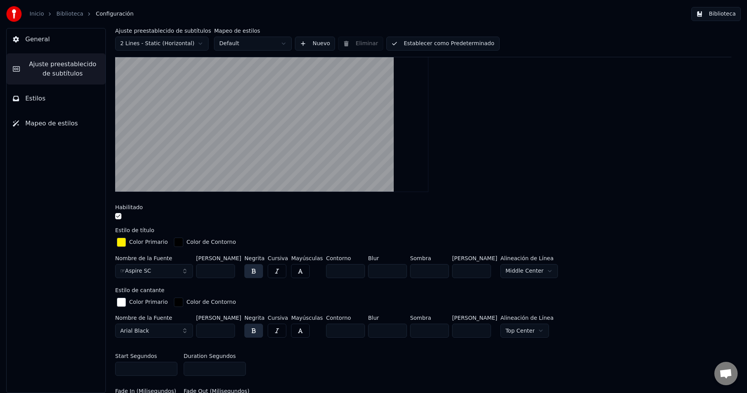
click at [153, 268] on button "☞Aspire SC" at bounding box center [154, 271] width 78 height 14
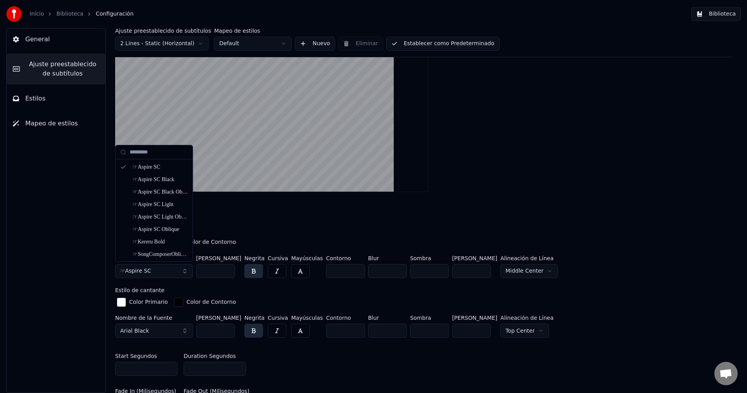
click at [153, 268] on button "☞Aspire SC" at bounding box center [154, 271] width 78 height 14
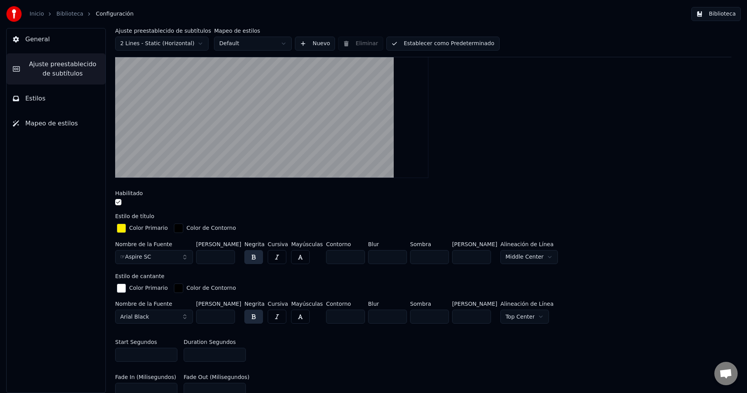
scroll to position [132, 0]
click at [180, 254] on button "☞Aspire SC" at bounding box center [154, 255] width 78 height 14
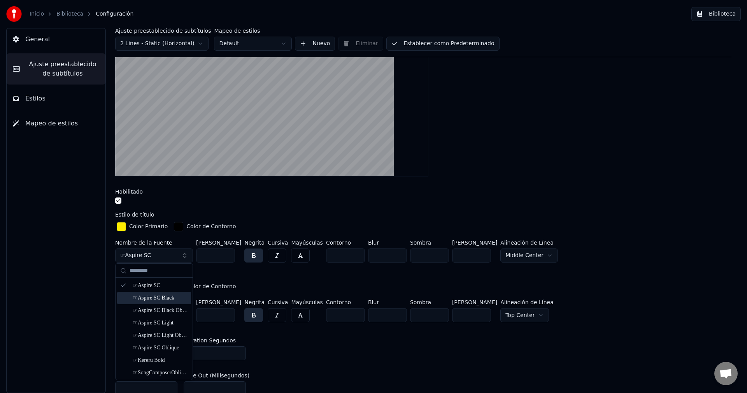
click at [153, 299] on div "☞Aspire SC Black" at bounding box center [160, 298] width 55 height 8
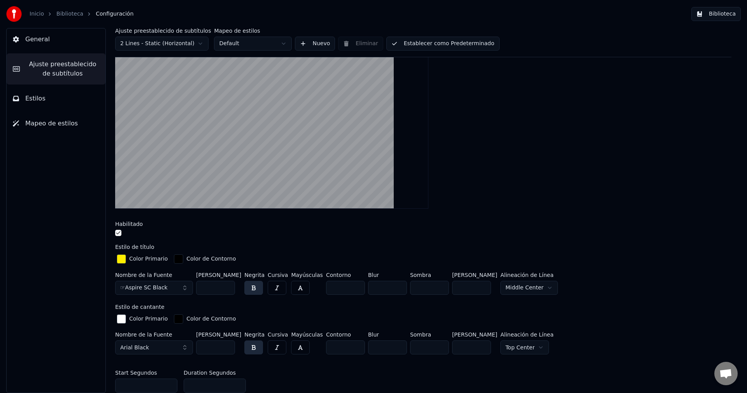
scroll to position [54, 0]
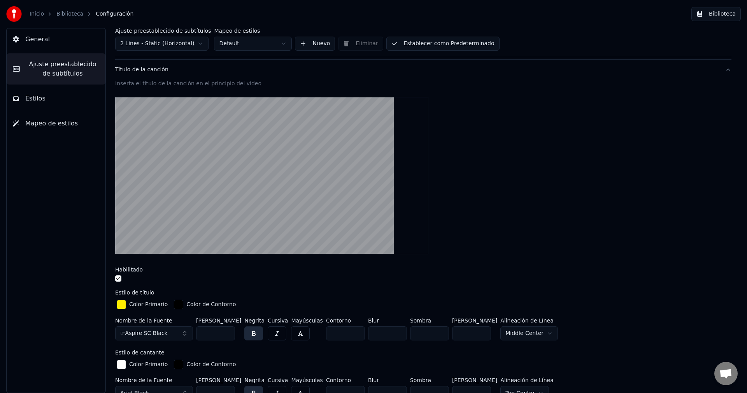
click at [183, 333] on button "☞Aspire SC Black" at bounding box center [154, 333] width 78 height 14
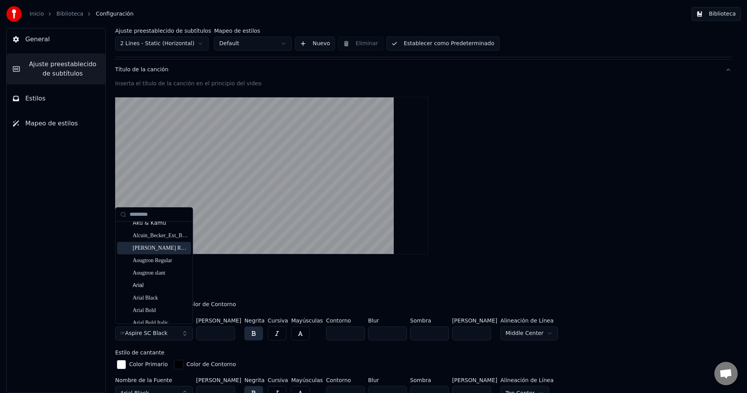
scroll to position [117, 0]
click at [157, 260] on div "Aku & Kamu" at bounding box center [160, 262] width 55 height 8
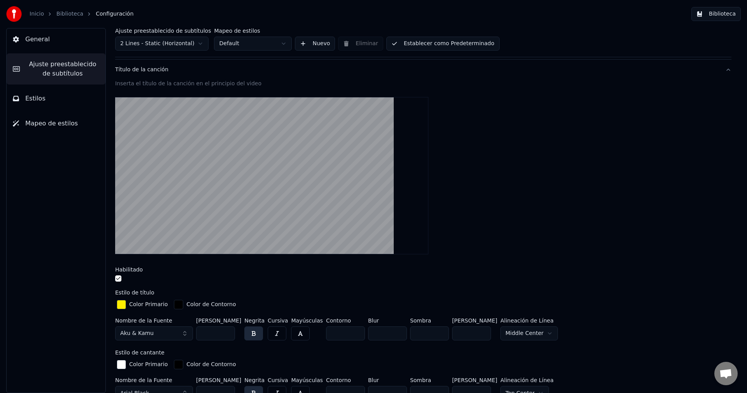
click at [185, 330] on button "Aku & Kamu" at bounding box center [154, 333] width 78 height 14
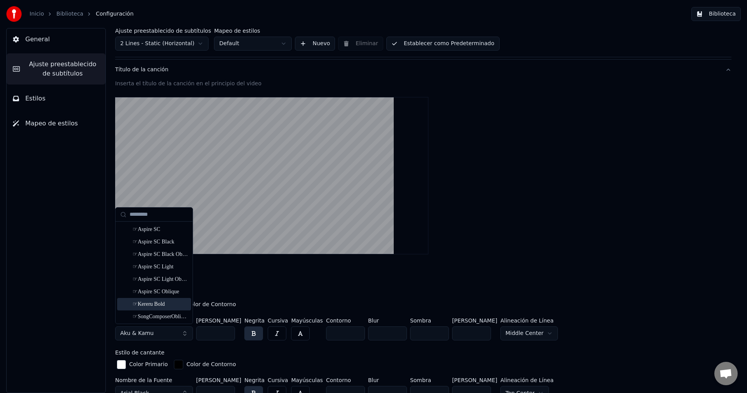
click at [159, 306] on div "☞Kereru Bold" at bounding box center [160, 304] width 55 height 8
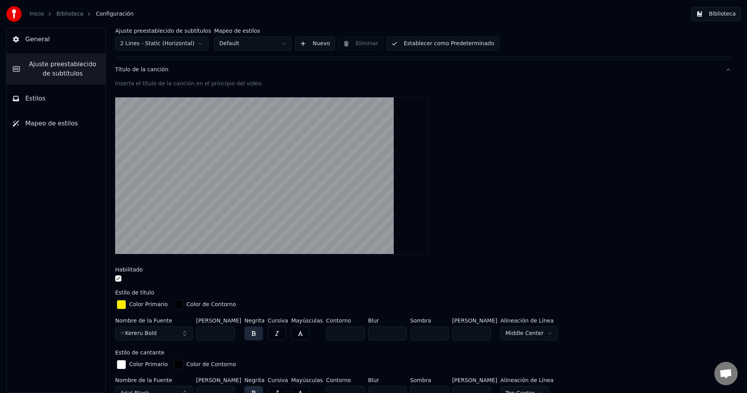
click at [184, 331] on button "☞Kereru Bold" at bounding box center [154, 333] width 78 height 14
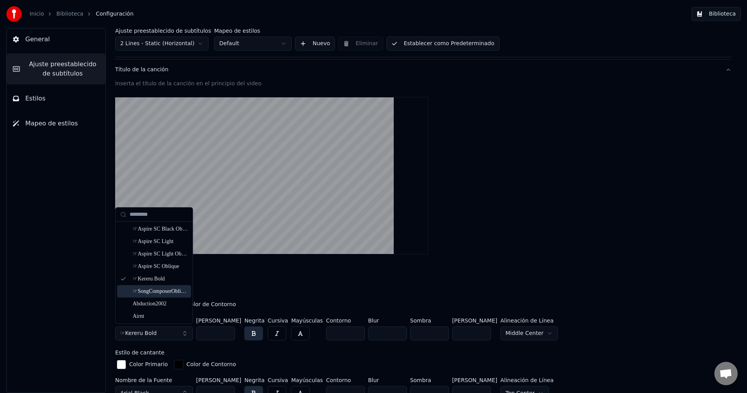
scroll to position [39, 0]
click at [164, 293] on div "Abduction2002" at bounding box center [160, 290] width 55 height 8
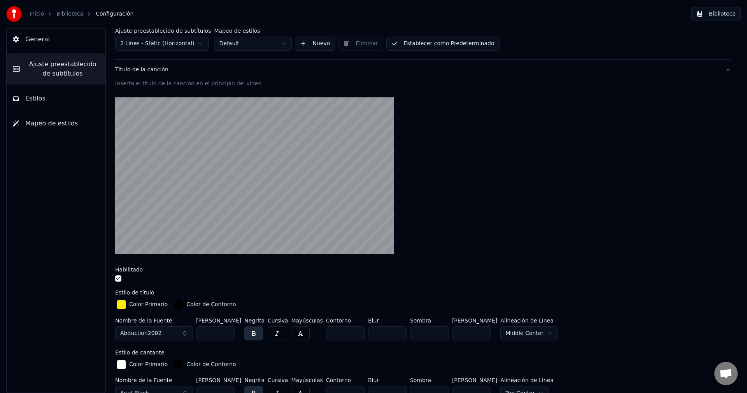
drag, startPoint x: 189, startPoint y: 336, endPoint x: 186, endPoint y: 331, distance: 5.3
click at [189, 335] on button "Abduction2002" at bounding box center [154, 333] width 78 height 14
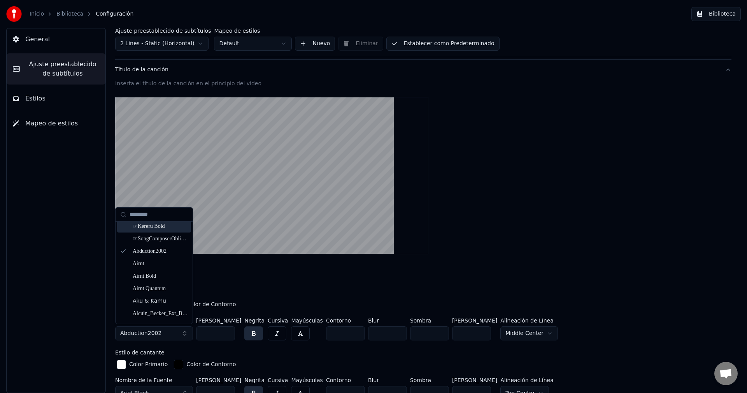
scroll to position [117, 0]
click at [165, 284] on div "[PERSON_NAME] Regular" at bounding box center [160, 287] width 55 height 8
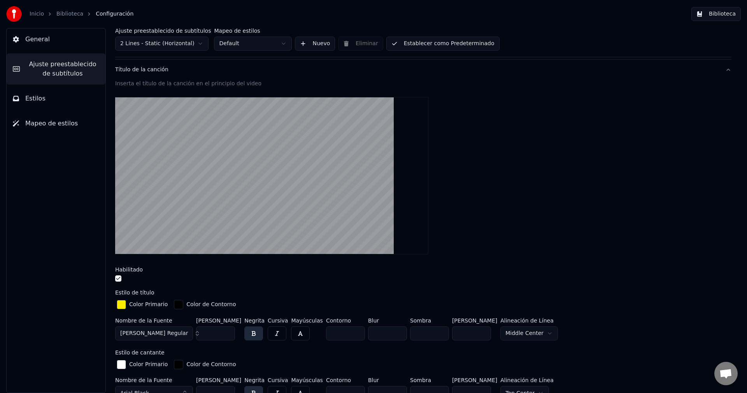
drag, startPoint x: 217, startPoint y: 332, endPoint x: 187, endPoint y: 333, distance: 29.6
click at [187, 333] on div "Nombre de la [PERSON_NAME] Regular [PERSON_NAME] *** Negrita Cursiva Mayúsculas…" at bounding box center [423, 330] width 616 height 26
type input "***"
click at [511, 335] on html "Inicio Biblioteca Configuración Biblioteca General Ajuste preestablecido de sub…" at bounding box center [373, 196] width 747 height 393
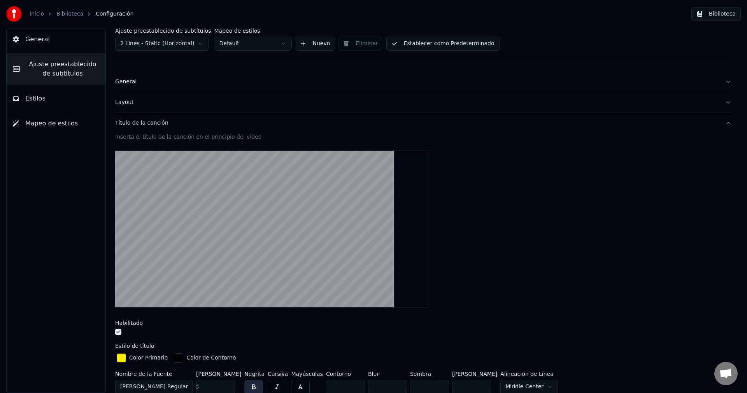
scroll to position [0, 0]
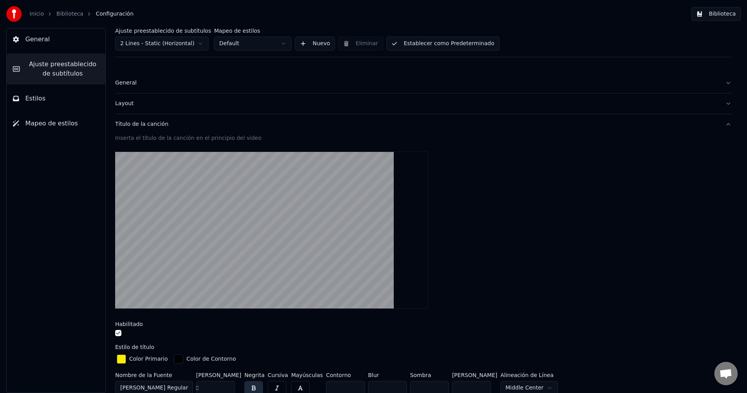
click at [42, 14] on link "Inicio" at bounding box center [37, 14] width 14 height 8
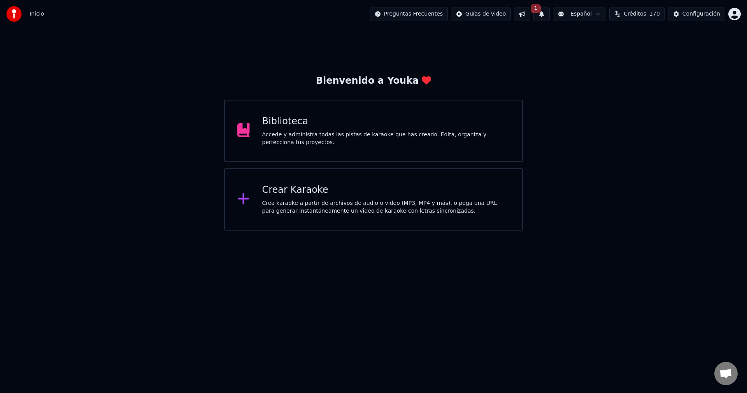
click at [276, 110] on div "Biblioteca Accede y administra todas las pistas de karaoke que has creado. Edit…" at bounding box center [373, 131] width 299 height 62
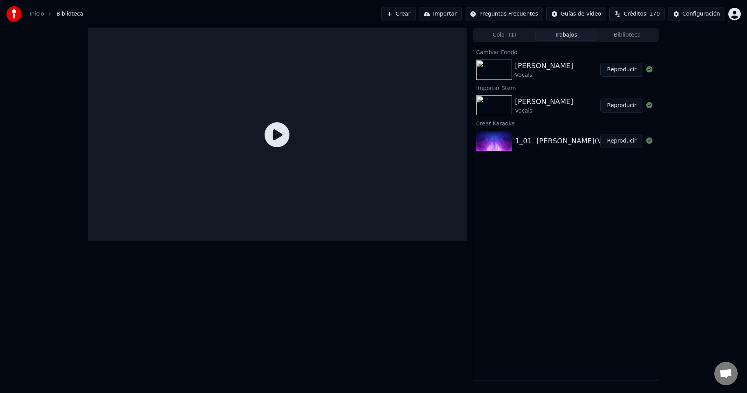
click at [604, 68] on button "Reproducir" at bounding box center [621, 70] width 43 height 14
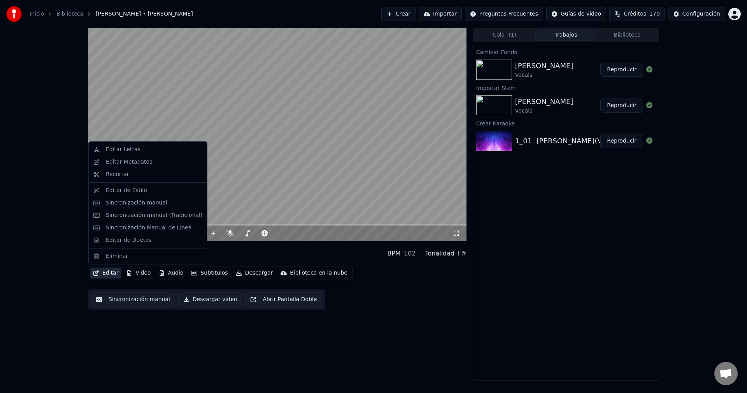
click at [106, 273] on button "Editar" at bounding box center [106, 272] width 32 height 11
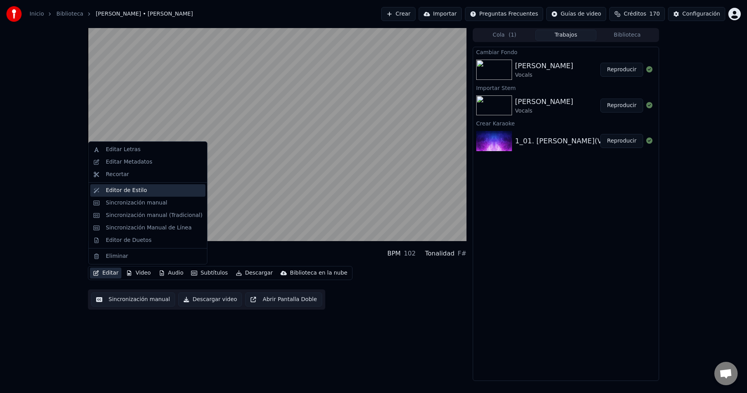
click at [133, 188] on div "Editor de Estilo" at bounding box center [126, 190] width 41 height 8
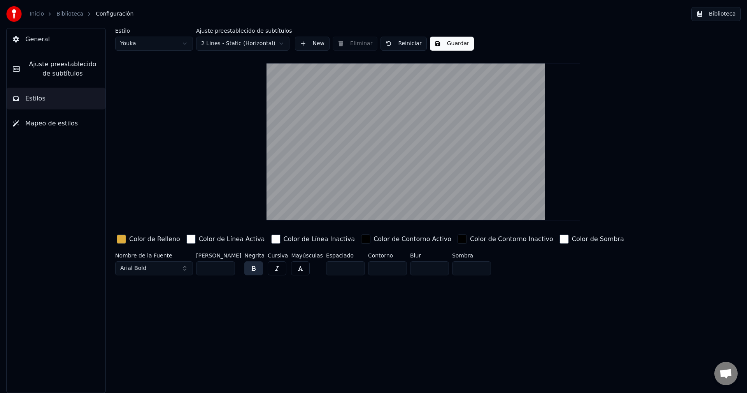
click at [26, 71] on span "Ajuste preestablecido de subtítulos" at bounding box center [62, 69] width 73 height 19
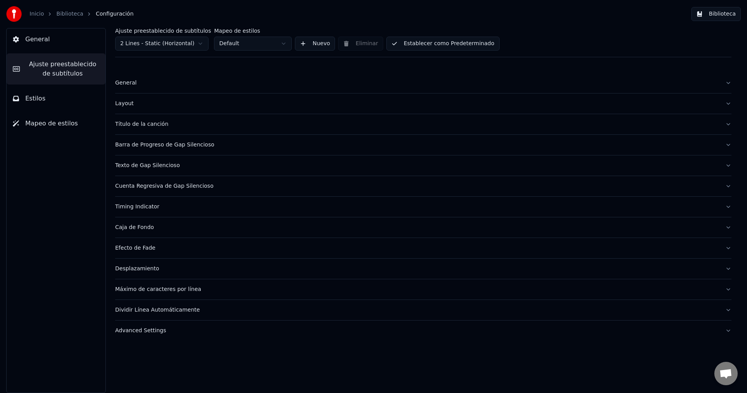
click at [153, 122] on div "Título de la canción" at bounding box center [417, 124] width 604 height 8
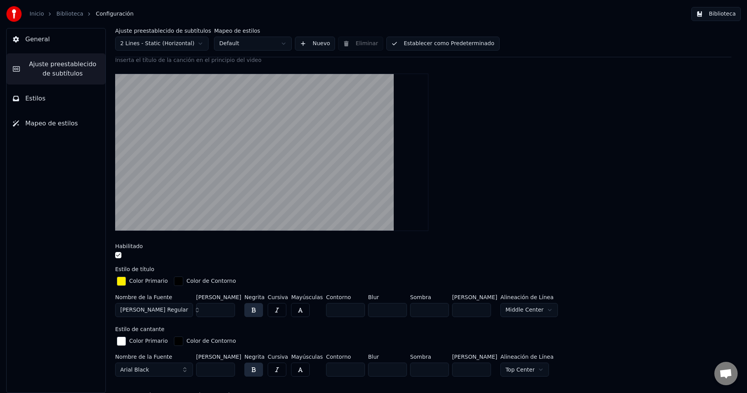
scroll to position [117, 0]
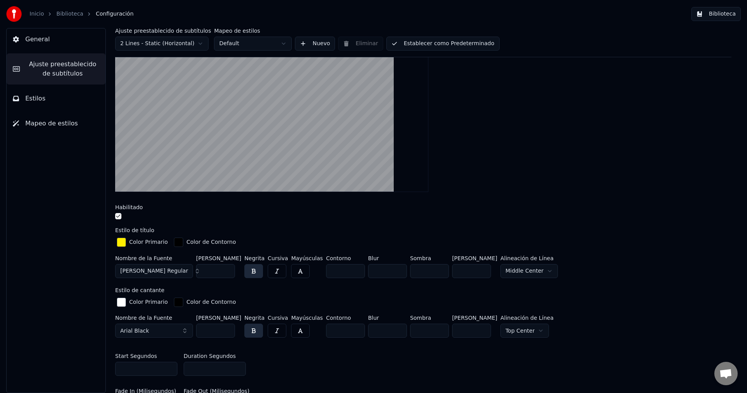
drag, startPoint x: 217, startPoint y: 334, endPoint x: 196, endPoint y: 331, distance: 21.2
click at [196, 331] on input "***" at bounding box center [215, 330] width 39 height 14
drag, startPoint x: 212, startPoint y: 330, endPoint x: 188, endPoint y: 330, distance: 24.1
click at [188, 330] on div "Nombre de la Fuente Arial Black [PERSON_NAME] *** Negrita Cursiva Mayúsculas Co…" at bounding box center [423, 328] width 616 height 26
drag, startPoint x: 217, startPoint y: 331, endPoint x: 184, endPoint y: 332, distance: 32.7
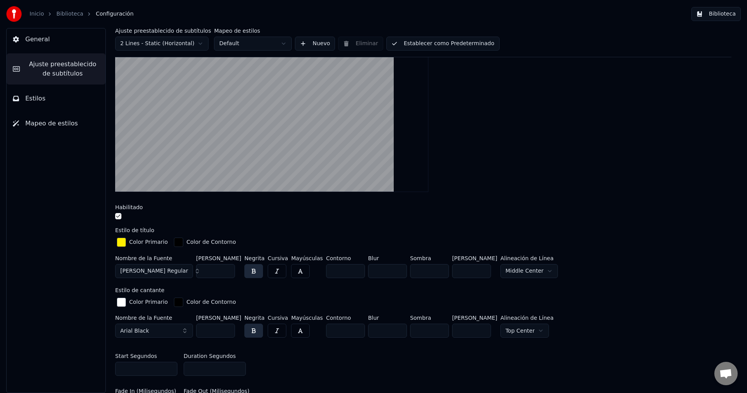
click at [185, 332] on div "Nombre de la Fuente Arial Black [PERSON_NAME] *** Negrita Cursiva Mayúsculas Co…" at bounding box center [423, 328] width 616 height 26
drag, startPoint x: 212, startPoint y: 328, endPoint x: 204, endPoint y: 330, distance: 7.9
click at [204, 330] on input "***" at bounding box center [215, 330] width 39 height 14
type input "***"
click at [72, 15] on link "Biblioteca" at bounding box center [69, 14] width 27 height 8
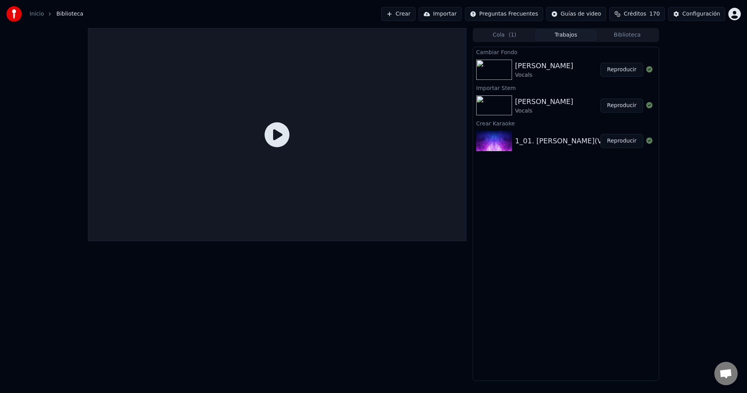
click at [628, 65] on button "Reproducir" at bounding box center [621, 70] width 43 height 14
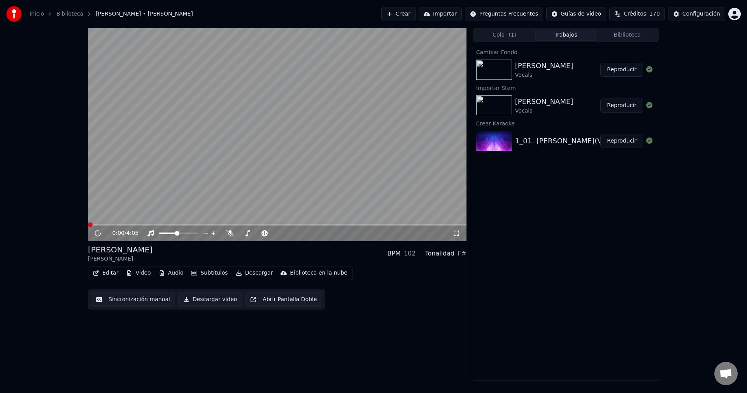
click at [624, 68] on button "Reproducir" at bounding box center [621, 70] width 43 height 14
click at [98, 235] on icon at bounding box center [103, 233] width 18 height 6
click at [96, 235] on icon at bounding box center [103, 233] width 18 height 6
click at [96, 235] on icon at bounding box center [97, 232] width 5 height 5
click at [111, 273] on button "Editar" at bounding box center [106, 272] width 32 height 11
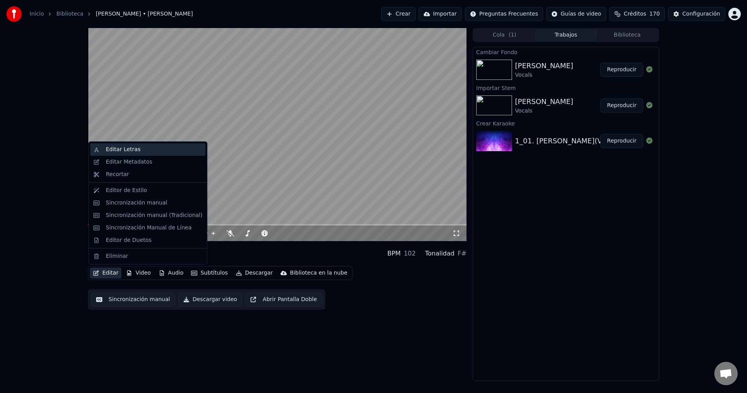
click at [126, 151] on div "Editar Letras" at bounding box center [123, 150] width 35 height 8
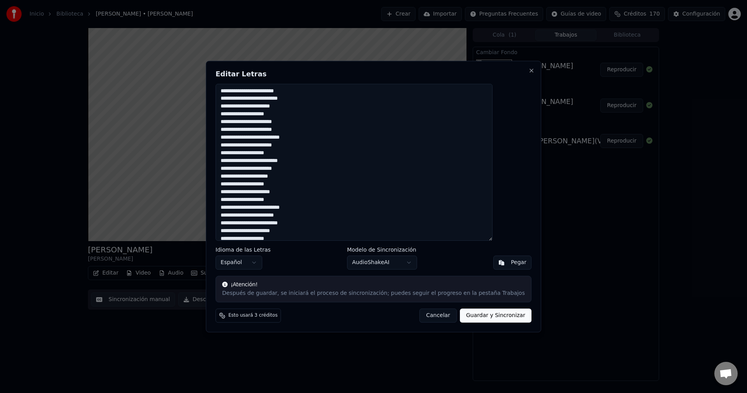
drag, startPoint x: 424, startPoint y: 316, endPoint x: 224, endPoint y: 291, distance: 202.2
click at [419, 315] on button "Cancelar" at bounding box center [437, 315] width 37 height 14
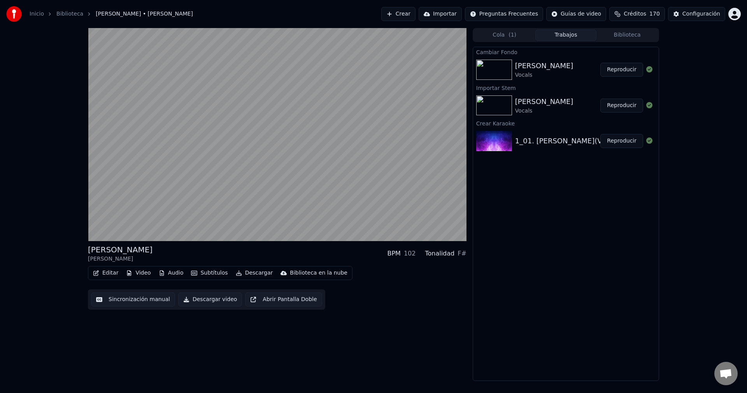
click at [102, 276] on button "Editar" at bounding box center [106, 272] width 32 height 11
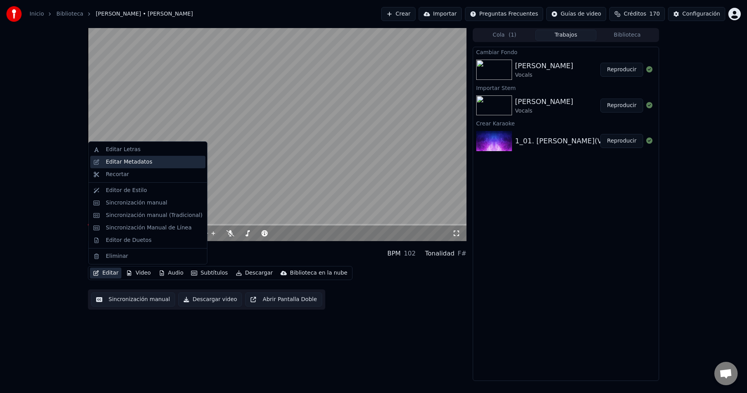
click at [119, 163] on div "Editar Metadatos" at bounding box center [129, 162] width 46 height 8
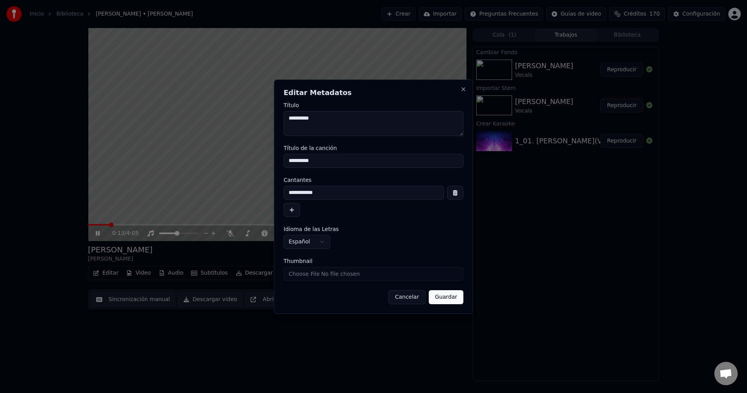
click at [330, 123] on textarea "**********" at bounding box center [374, 123] width 180 height 25
click at [393, 159] on input "**********" at bounding box center [374, 161] width 180 height 14
type input "**********"
click at [445, 300] on button "Guardar" at bounding box center [446, 297] width 35 height 14
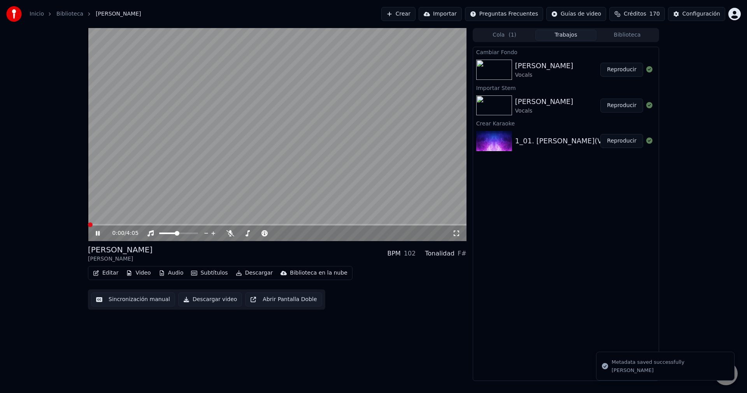
click at [95, 237] on div "0:00 / 4:05" at bounding box center [277, 233] width 372 height 8
click at [100, 233] on icon at bounding box center [103, 233] width 18 height 6
click at [98, 233] on icon at bounding box center [97, 232] width 5 height 5
click at [88, 224] on span at bounding box center [89, 225] width 2 height 2
click at [110, 274] on button "Editar" at bounding box center [106, 272] width 32 height 11
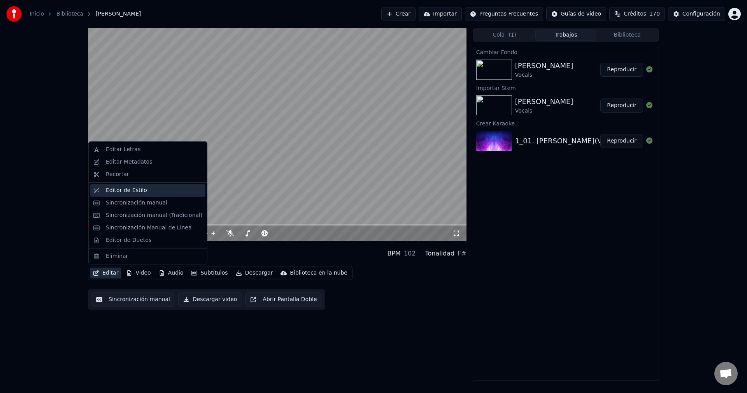
click at [124, 188] on div "Editor de Estilo" at bounding box center [126, 190] width 41 height 8
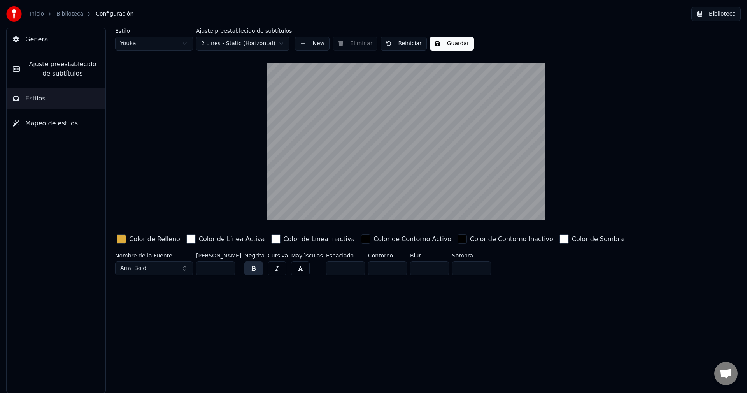
click at [35, 37] on span "General" at bounding box center [37, 39] width 25 height 9
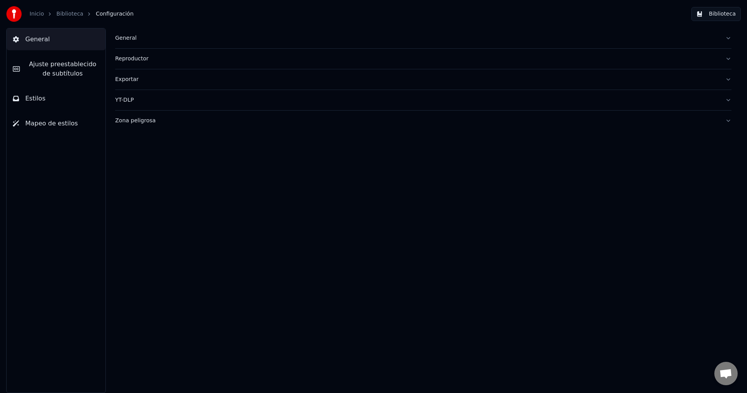
click at [15, 16] on img at bounding box center [14, 14] width 16 height 16
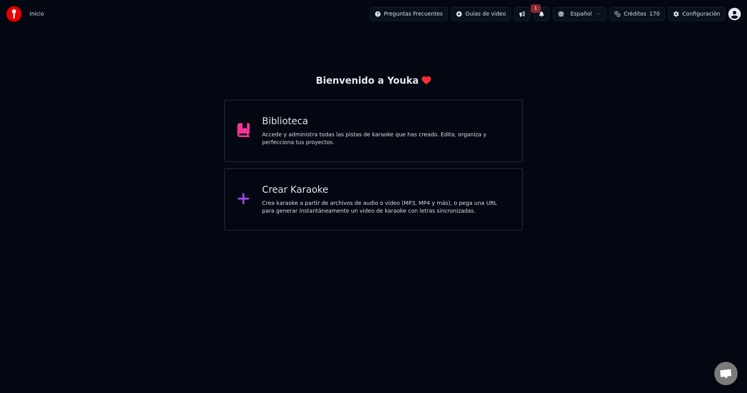
click at [285, 118] on div "Biblioteca" at bounding box center [386, 121] width 248 height 12
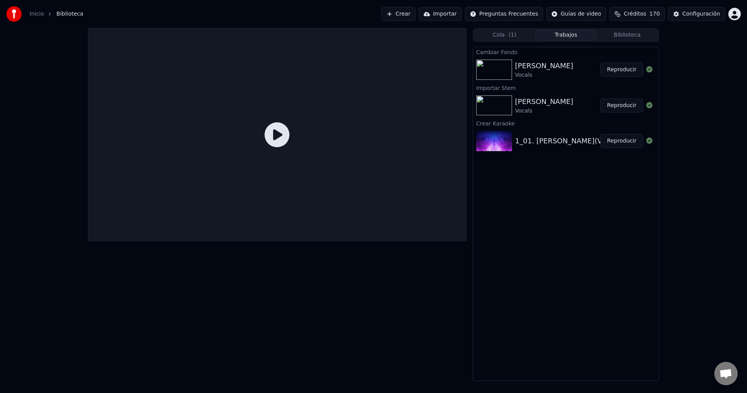
click at [619, 72] on button "Reproducir" at bounding box center [621, 70] width 43 height 14
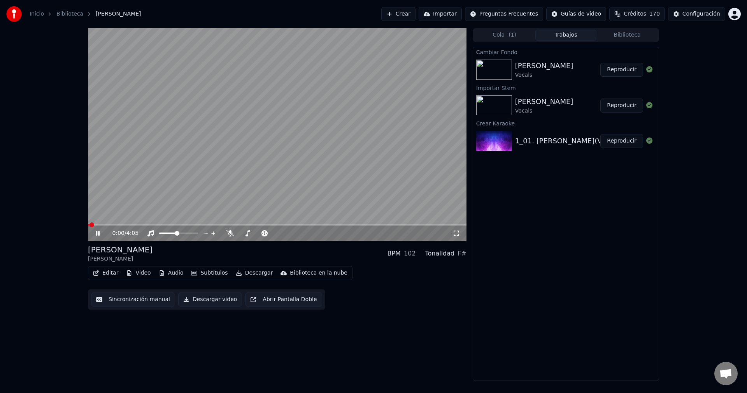
click at [112, 274] on button "Editar" at bounding box center [106, 272] width 32 height 11
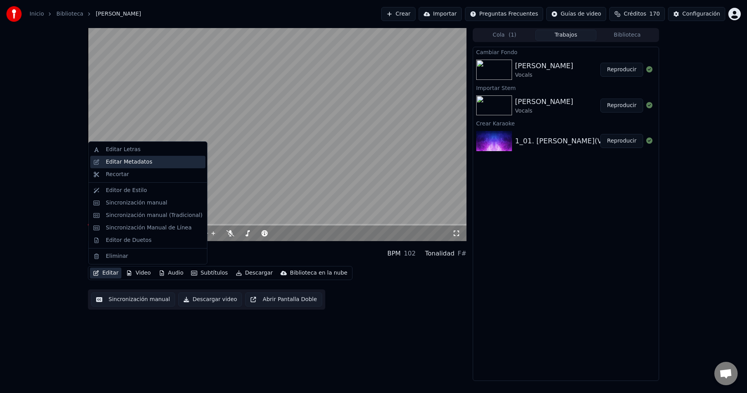
click at [130, 163] on div "Editar Metadatos" at bounding box center [129, 162] width 46 height 8
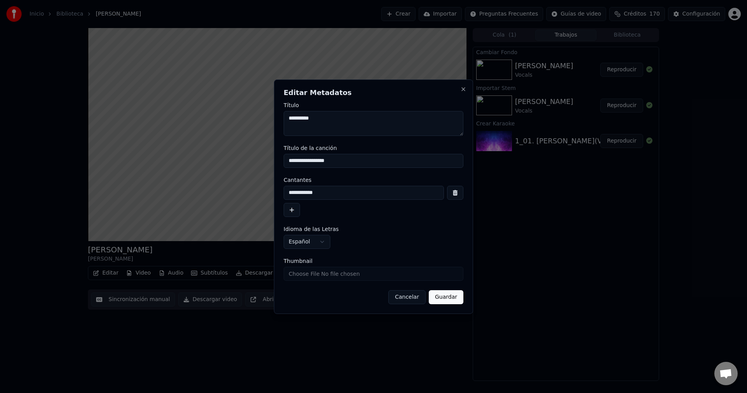
drag, startPoint x: 347, startPoint y: 158, endPoint x: 317, endPoint y: 160, distance: 29.7
click at [317, 160] on input "**********" at bounding box center [374, 161] width 180 height 14
type input "**********"
click at [447, 297] on button "Guardar" at bounding box center [446, 297] width 35 height 14
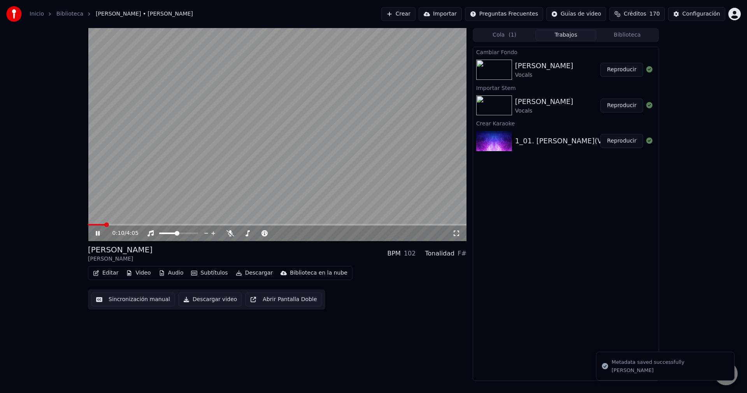
click at [150, 225] on span at bounding box center [277, 225] width 379 height 2
click at [233, 235] on icon at bounding box center [230, 233] width 8 height 6
click at [239, 232] on span at bounding box center [239, 233] width 0 height 2
click at [257, 234] on span at bounding box center [258, 233] width 39 height 2
click at [190, 233] on span at bounding box center [178, 233] width 39 height 2
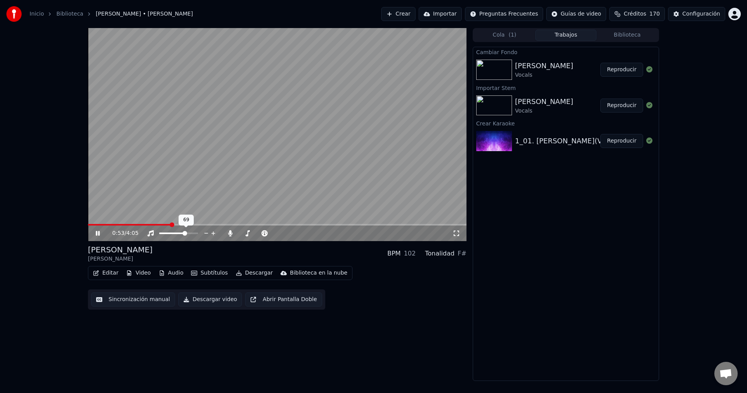
click at [186, 231] on span at bounding box center [184, 233] width 5 height 5
click at [228, 237] on div "1:36 / 4:05" at bounding box center [282, 233] width 340 height 8
click at [228, 235] on icon at bounding box center [230, 233] width 8 height 6
drag, startPoint x: 308, startPoint y: 226, endPoint x: 316, endPoint y: 224, distance: 7.9
click at [309, 225] on div "1:59 / 4:05" at bounding box center [277, 232] width 379 height 17
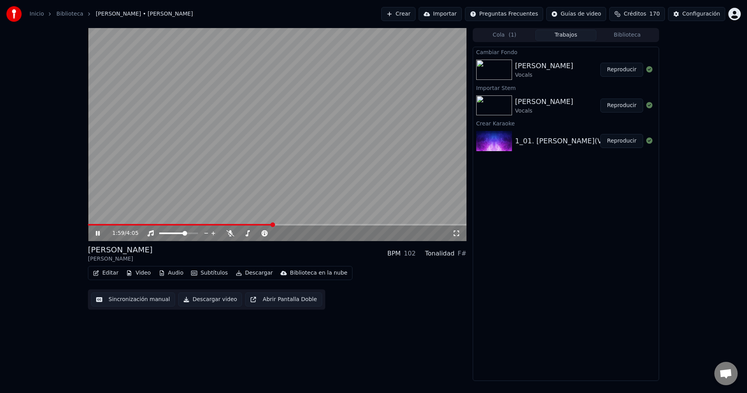
click at [316, 224] on span at bounding box center [277, 225] width 379 height 2
click at [377, 224] on span at bounding box center [277, 225] width 379 height 2
click at [198, 232] on span at bounding box center [178, 233] width 39 height 2
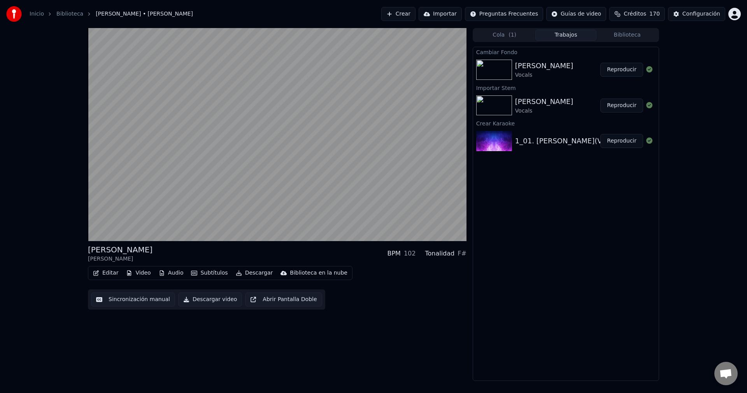
click at [361, 320] on div "[PERSON_NAME] [PERSON_NAME] BPM 102 Tonalidad F# Editar Video Audio Subtítulos …" at bounding box center [277, 204] width 379 height 352
click at [215, 300] on button "Descargar video" at bounding box center [210, 299] width 64 height 14
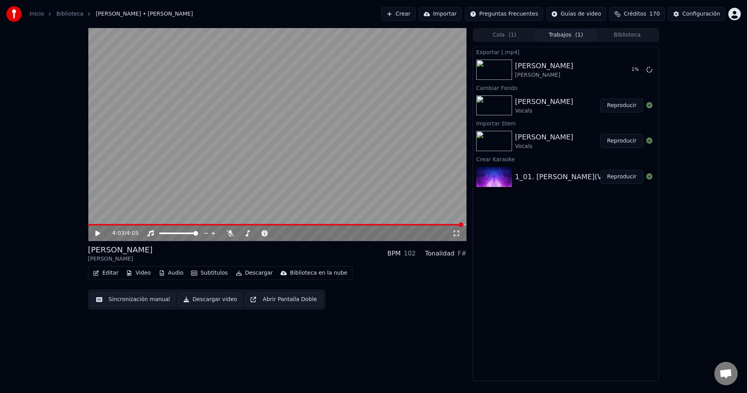
click at [463, 225] on span at bounding box center [461, 224] width 5 height 5
click at [93, 233] on div "4:03 / 4:05" at bounding box center [277, 233] width 372 height 8
click at [96, 233] on icon at bounding box center [103, 233] width 18 height 6
click at [456, 224] on span at bounding box center [272, 225] width 368 height 2
click at [96, 230] on icon at bounding box center [103, 233] width 18 height 6
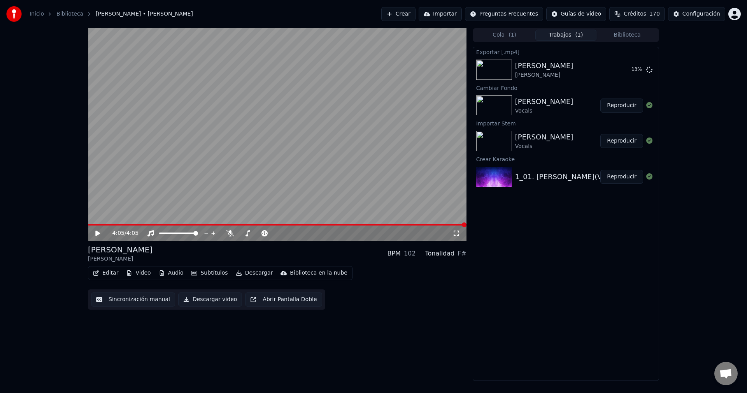
click at [139, 270] on button "Video" at bounding box center [138, 272] width 31 height 11
click at [461, 224] on span at bounding box center [459, 224] width 5 height 5
click at [458, 224] on span at bounding box center [456, 224] width 5 height 5
click at [102, 231] on icon at bounding box center [103, 233] width 18 height 6
click at [88, 224] on span at bounding box center [88, 225] width 0 height 2
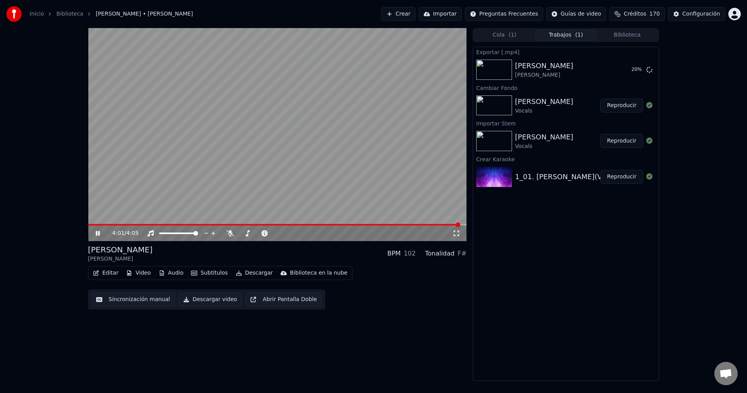
click at [460, 224] on span at bounding box center [277, 225] width 379 height 2
click at [96, 234] on icon at bounding box center [97, 232] width 5 height 5
click at [96, 234] on icon at bounding box center [98, 233] width 4 height 5
click at [619, 69] on button "Mostrar" at bounding box center [626, 70] width 34 height 14
